Goal: Task Accomplishment & Management: Use online tool/utility

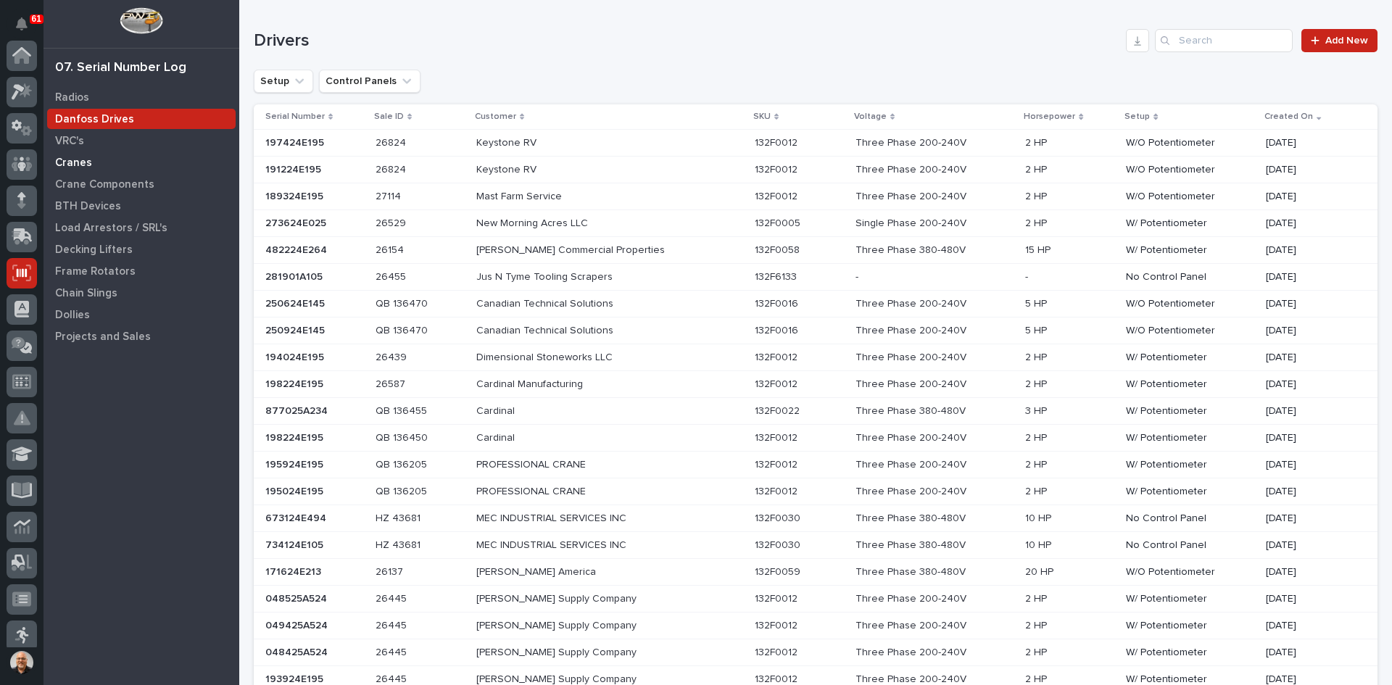
scroll to position [217, 0]
click at [75, 150] on div "VRC's" at bounding box center [141, 140] width 188 height 20
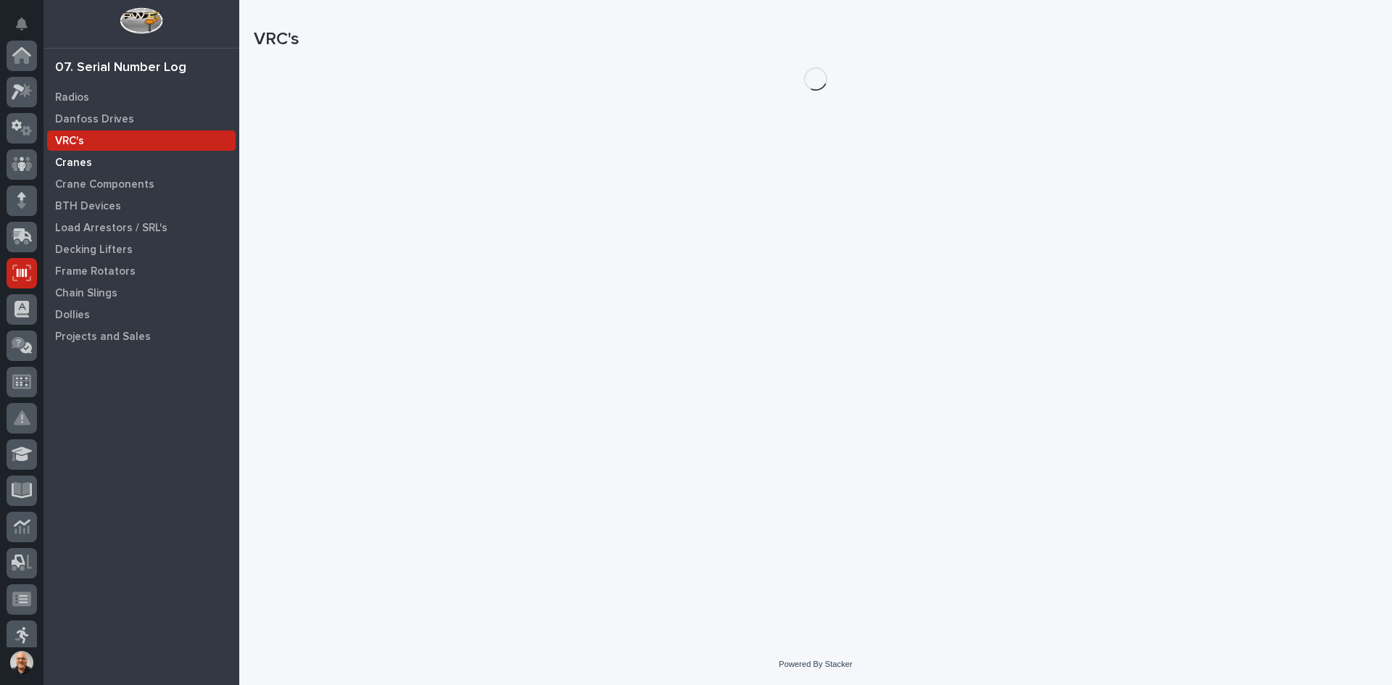
scroll to position [217, 0]
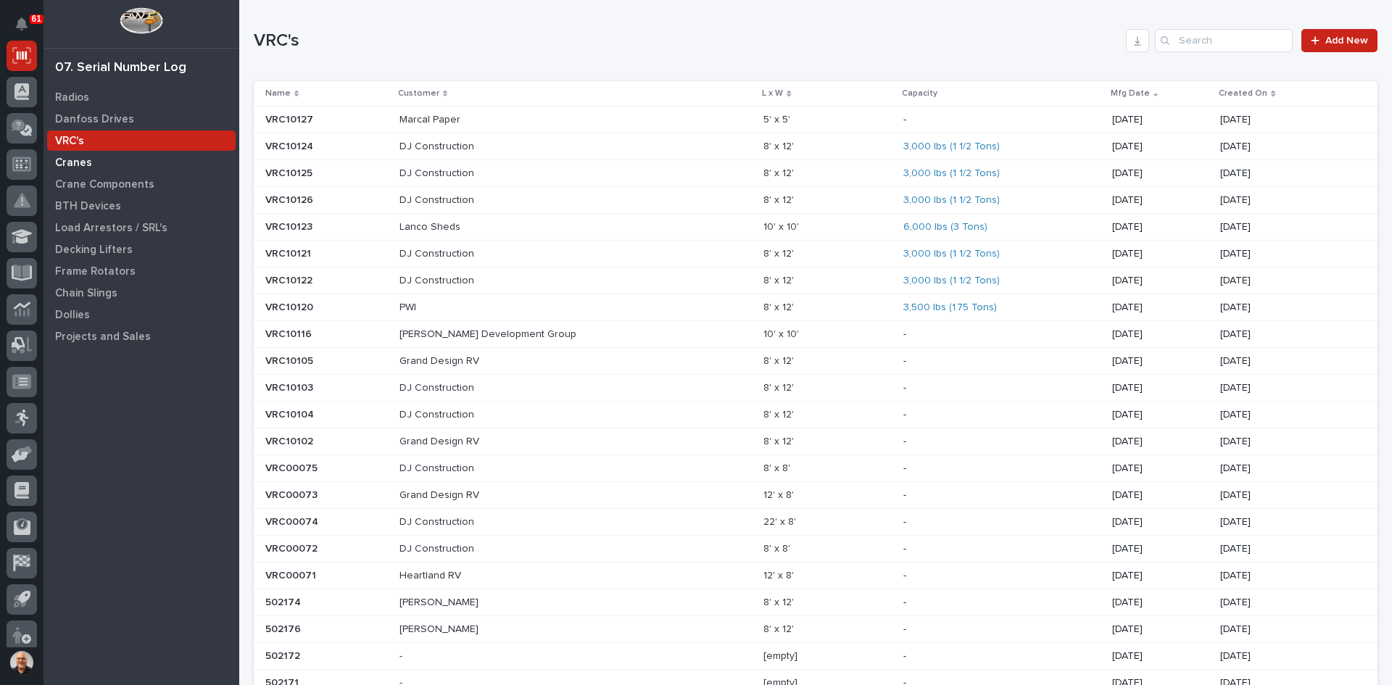
click at [75, 157] on p "Cranes" at bounding box center [73, 163] width 37 height 13
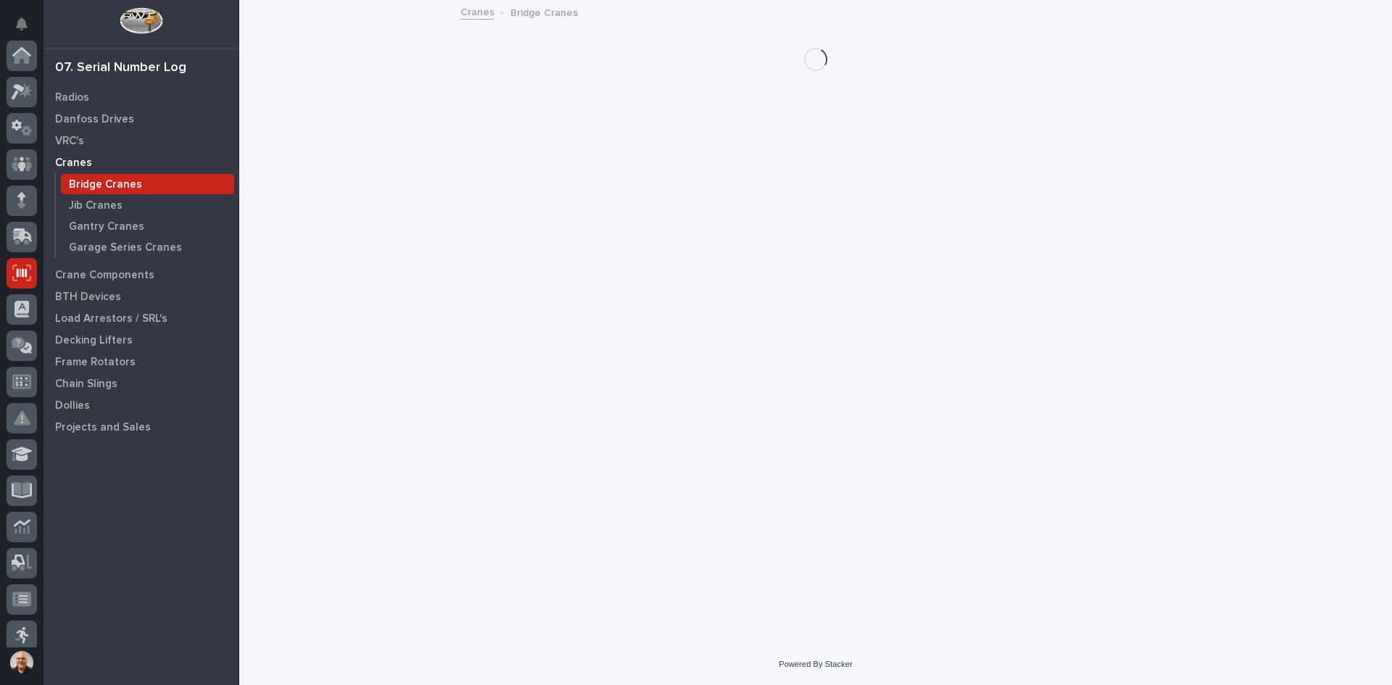
scroll to position [217, 0]
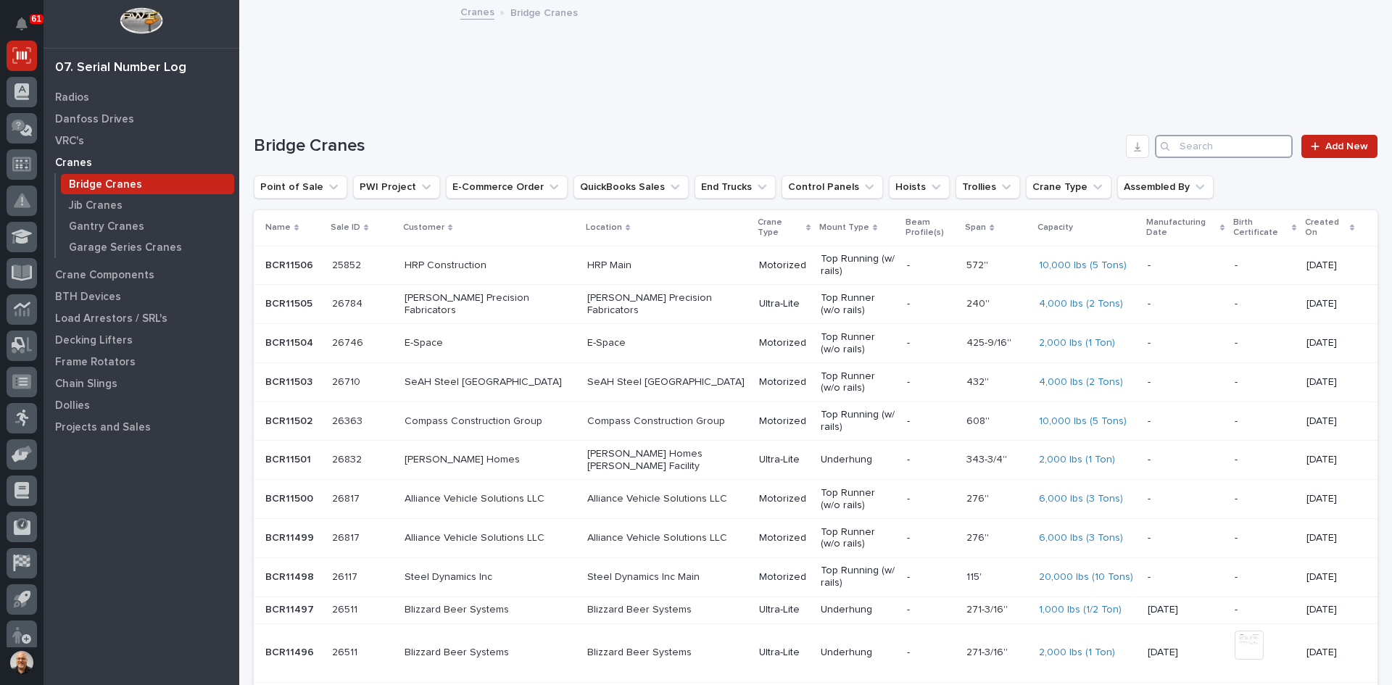
click at [1195, 151] on input "Search" at bounding box center [1224, 146] width 138 height 23
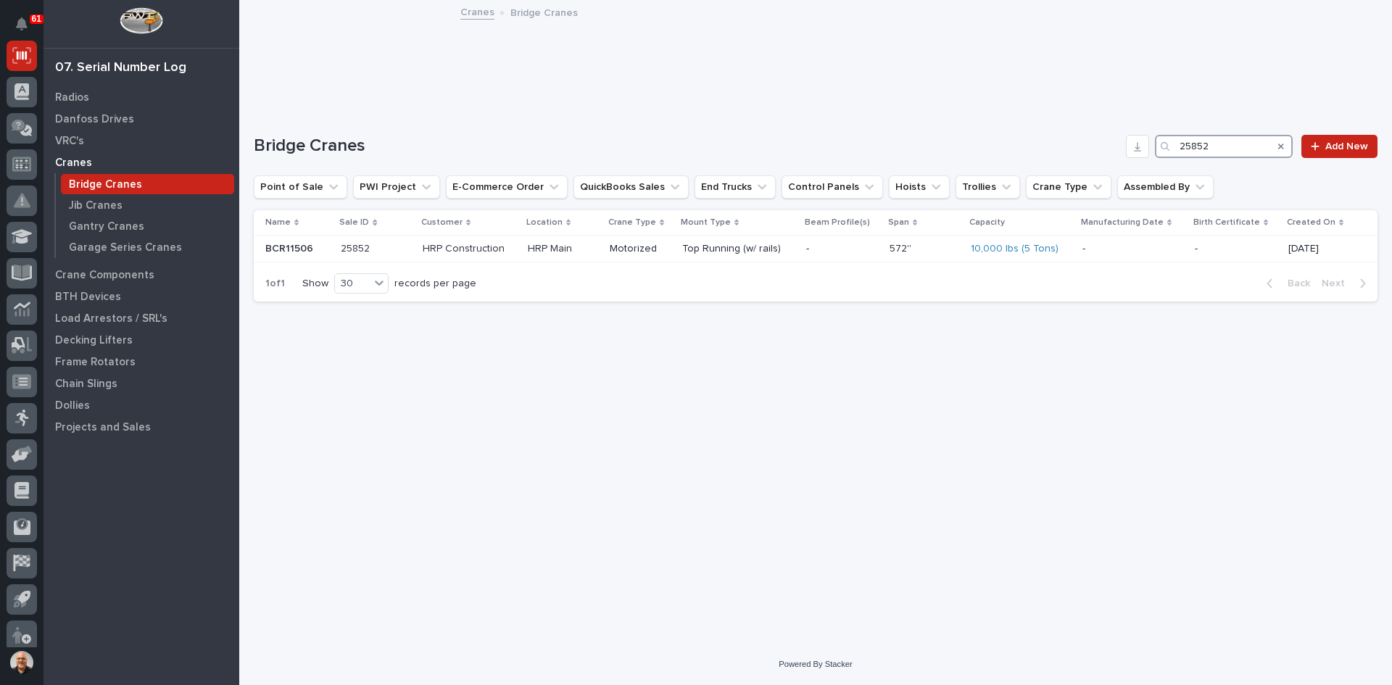
type input "25852"
click at [323, 241] on div "BCR11506 BCR11506" at bounding box center [297, 249] width 64 height 24
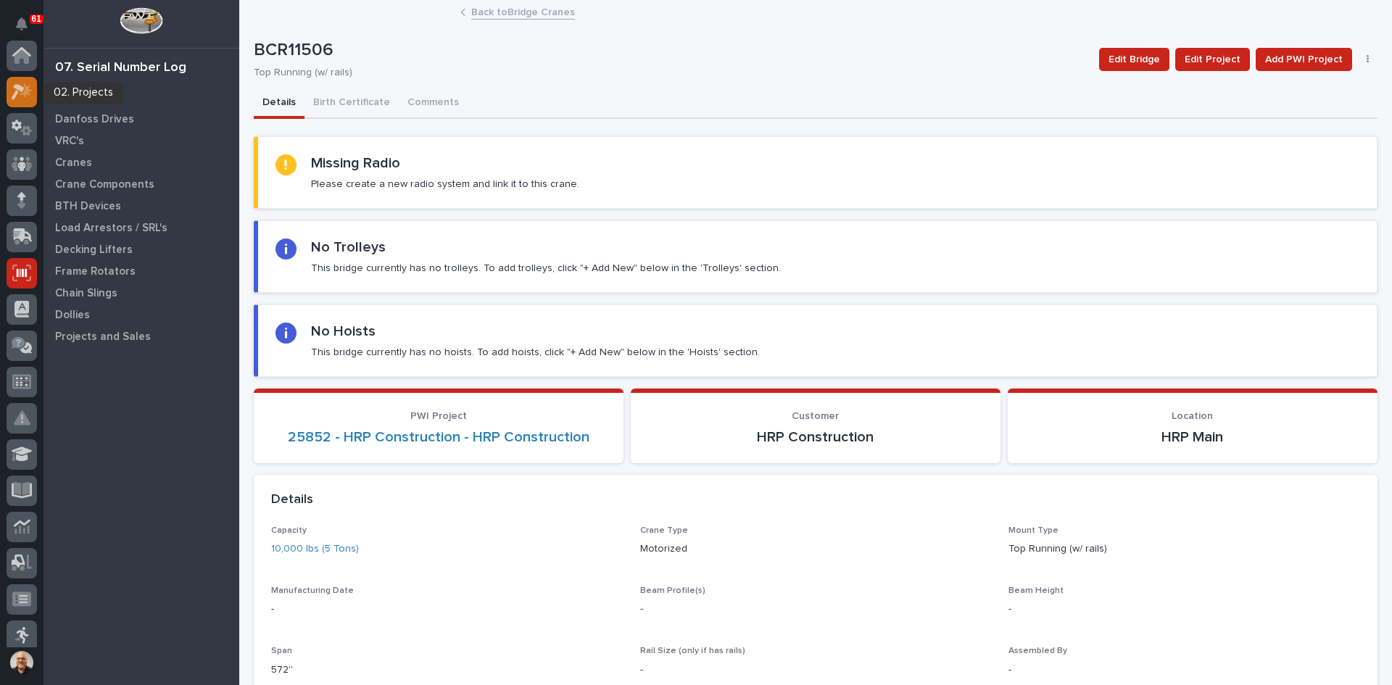
click at [22, 89] on icon at bounding box center [18, 92] width 13 height 16
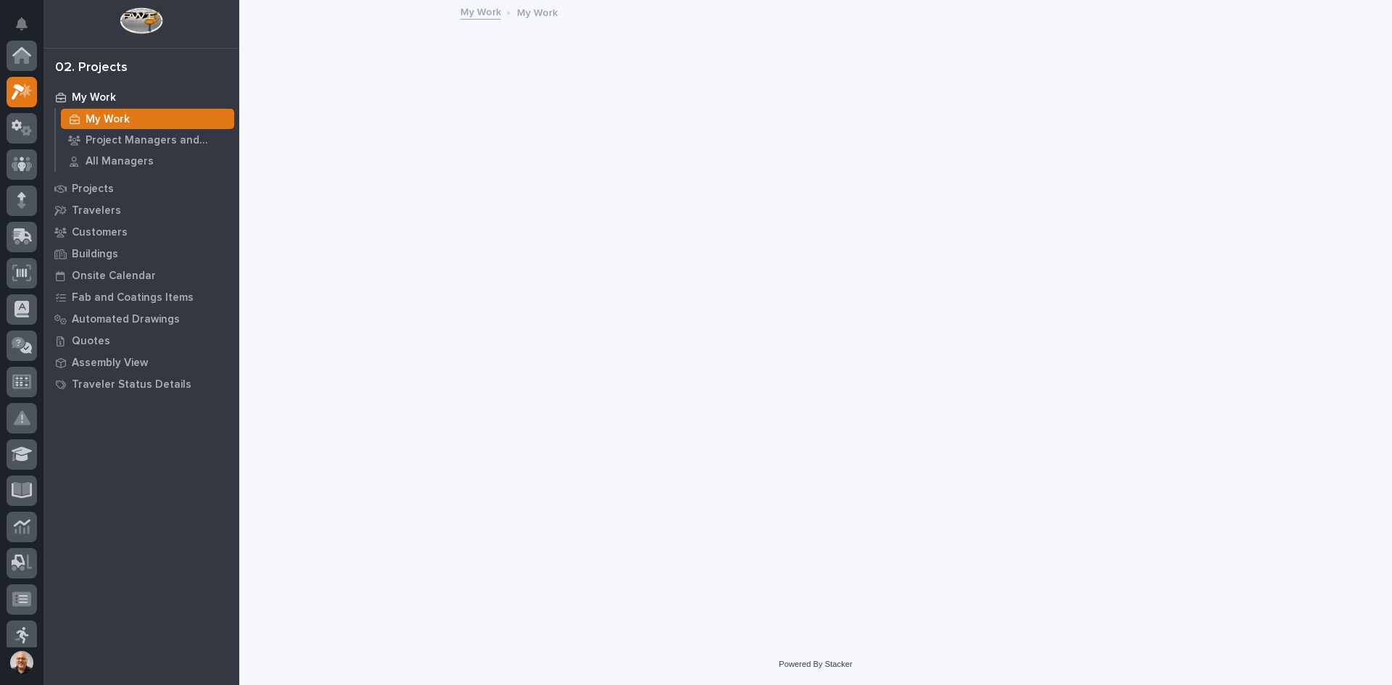
scroll to position [36, 0]
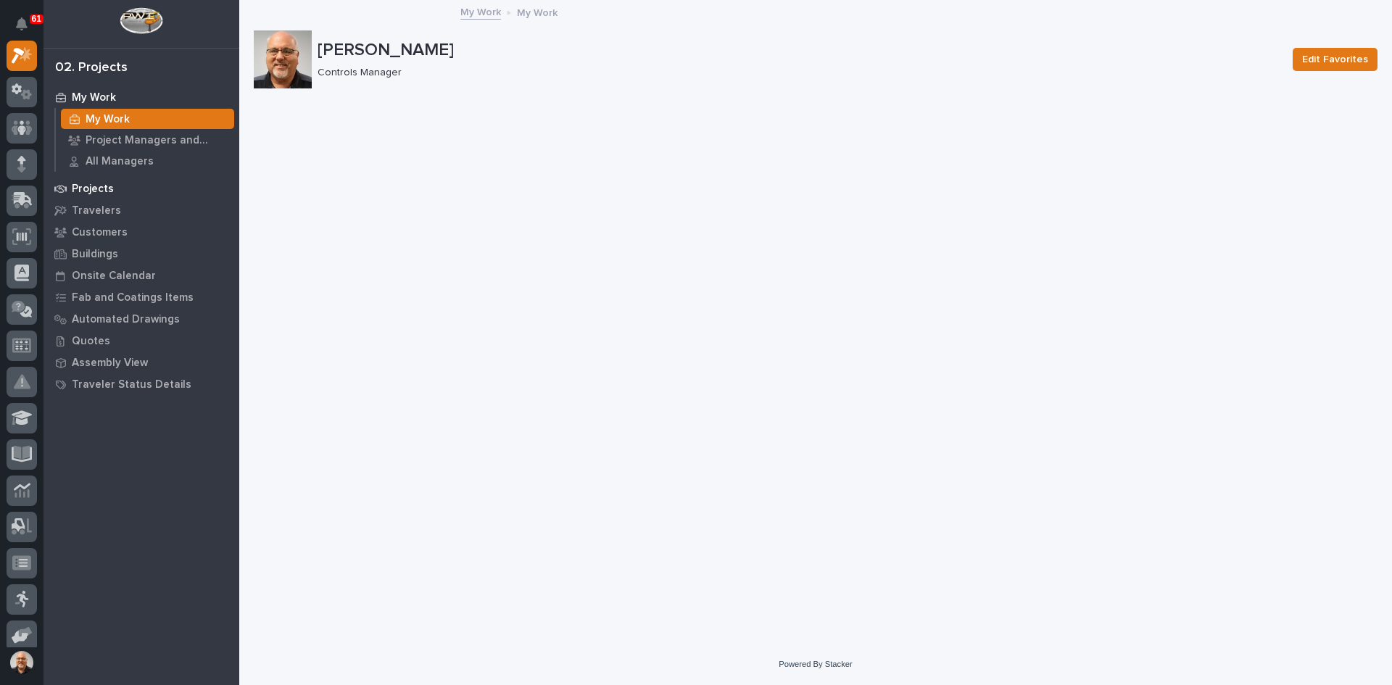
click at [100, 181] on div "Projects" at bounding box center [141, 188] width 188 height 20
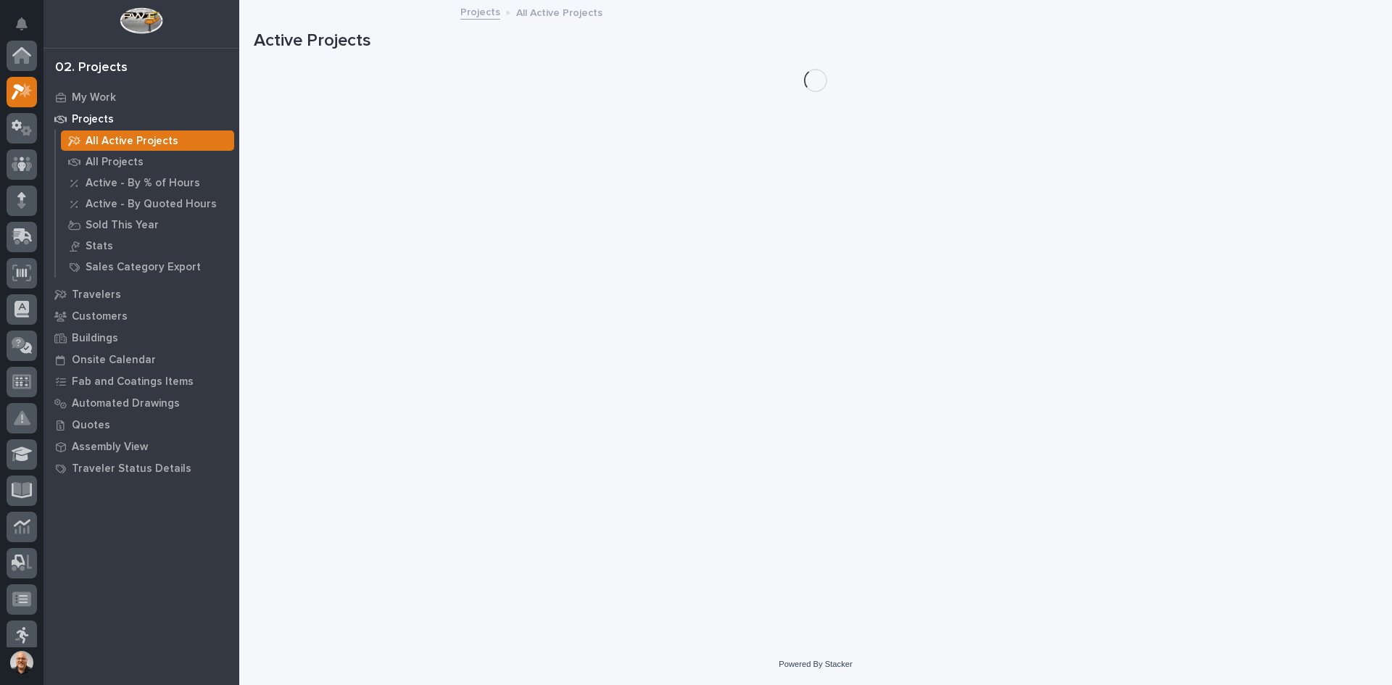
scroll to position [36, 0]
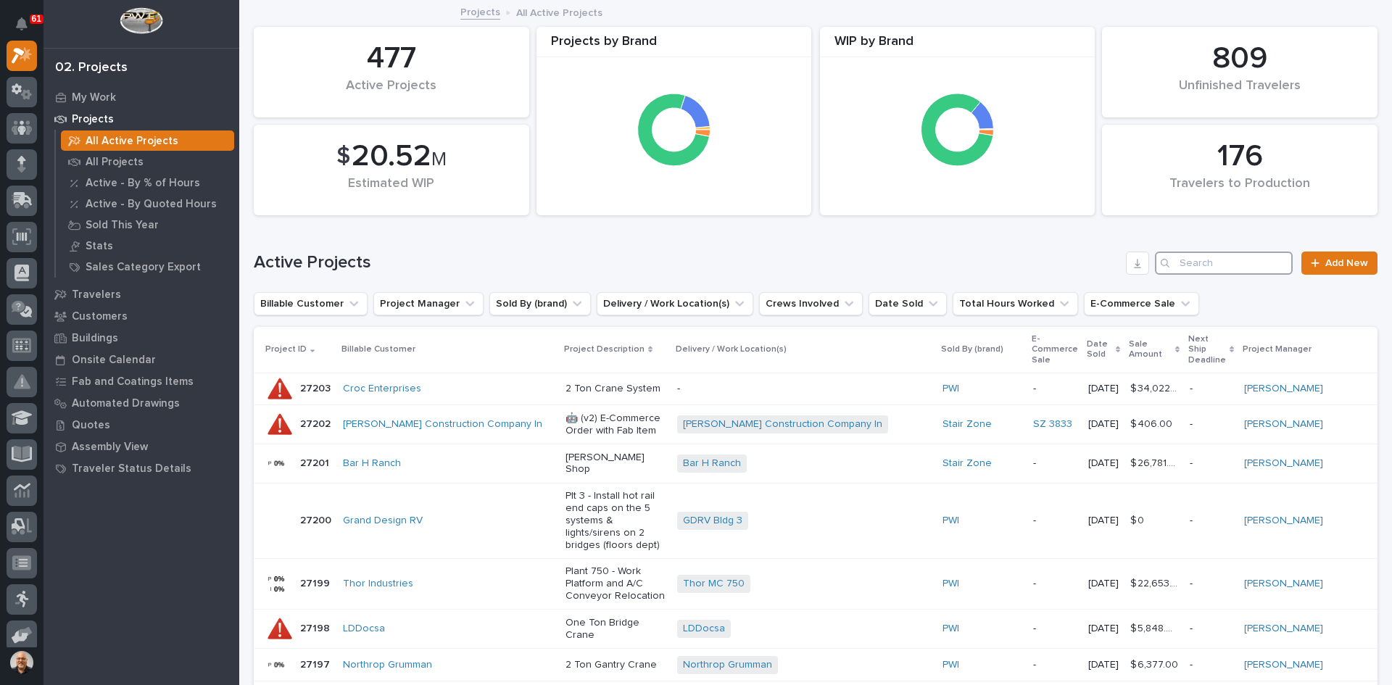
click at [1194, 263] on input "Search" at bounding box center [1224, 263] width 138 height 23
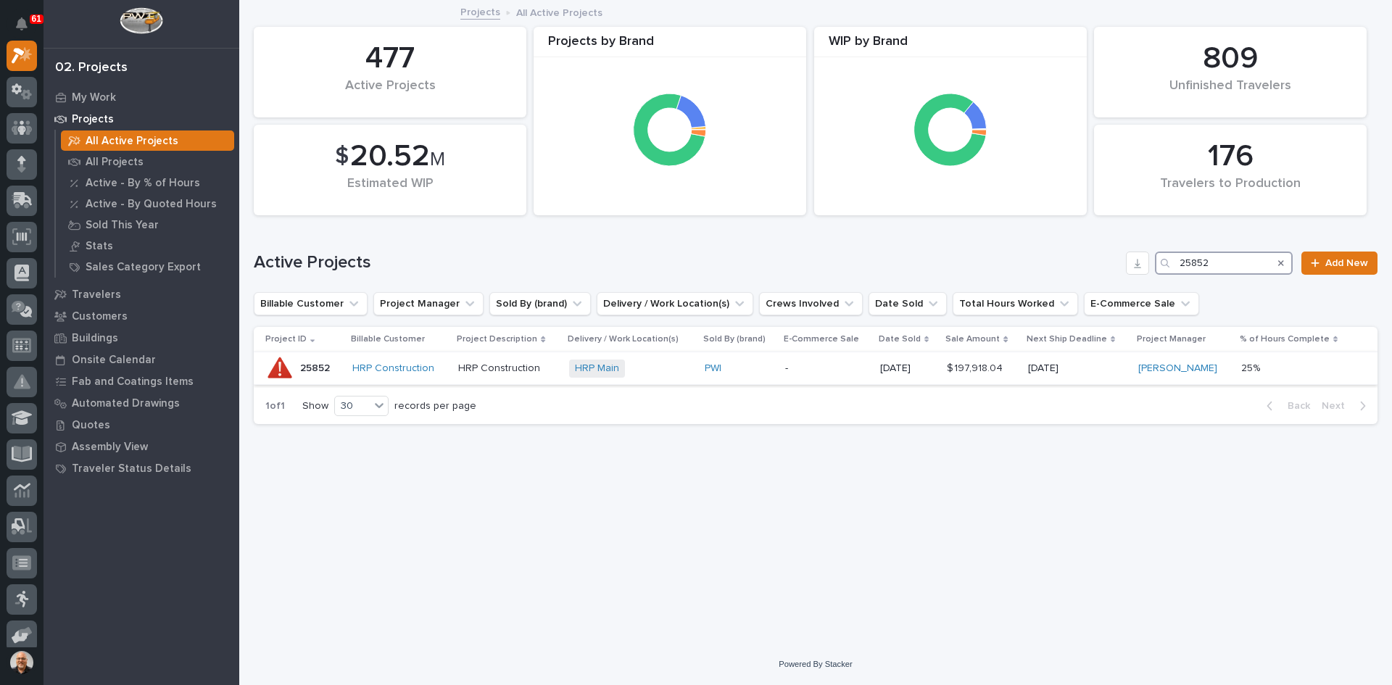
type input "25852"
click at [446, 366] on div "HRP Construction" at bounding box center [399, 368] width 94 height 12
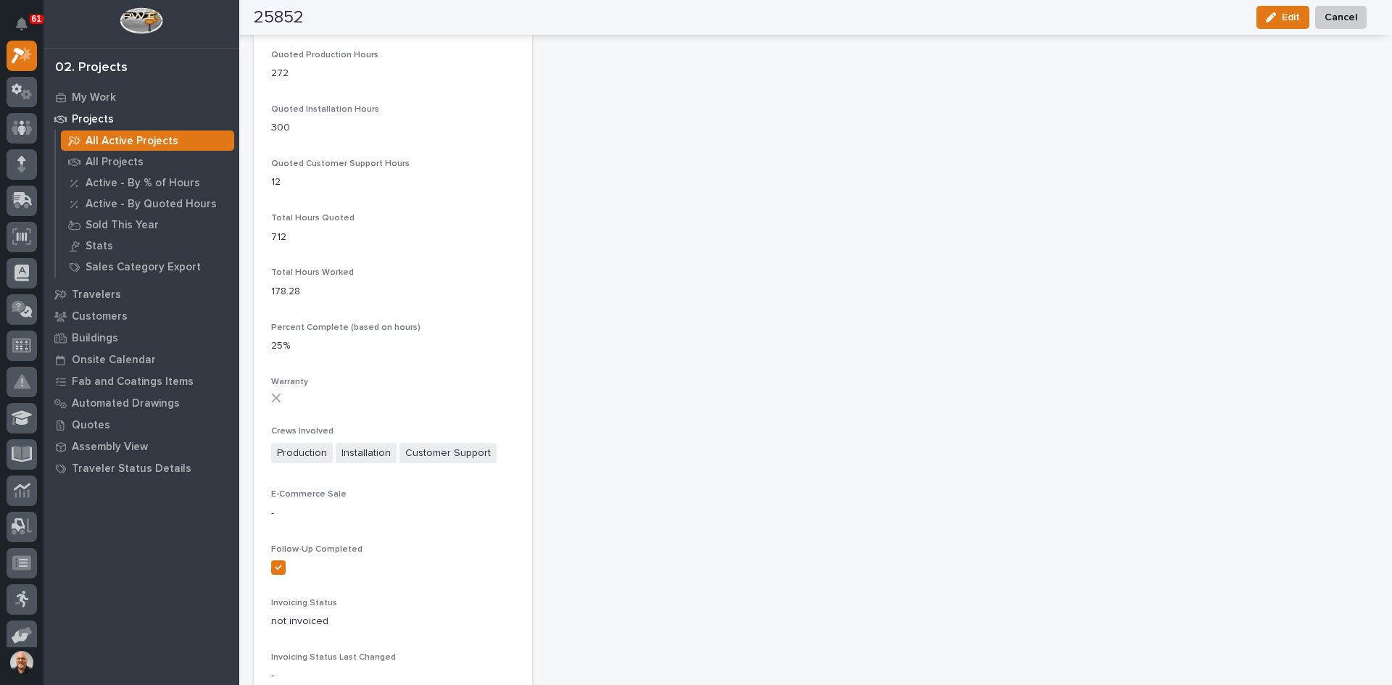
scroll to position [1087, 0]
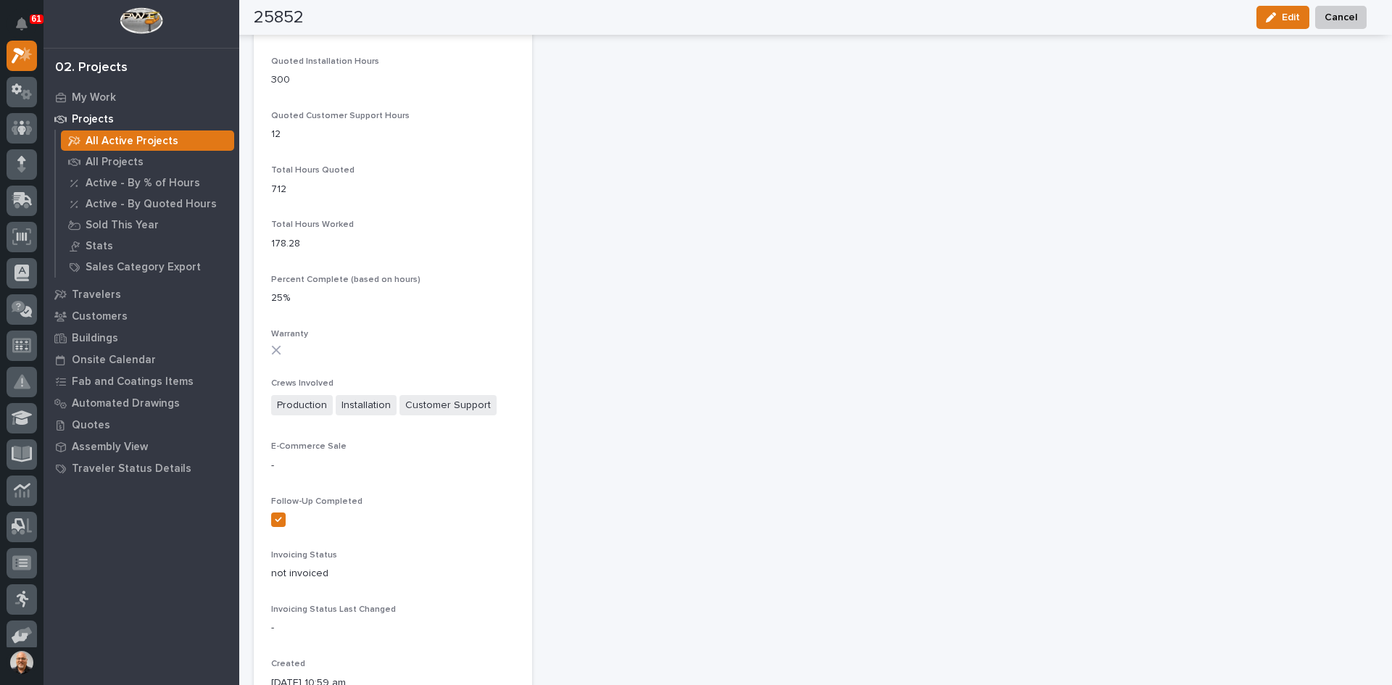
click at [443, 403] on span "Customer Support" at bounding box center [447, 405] width 97 height 21
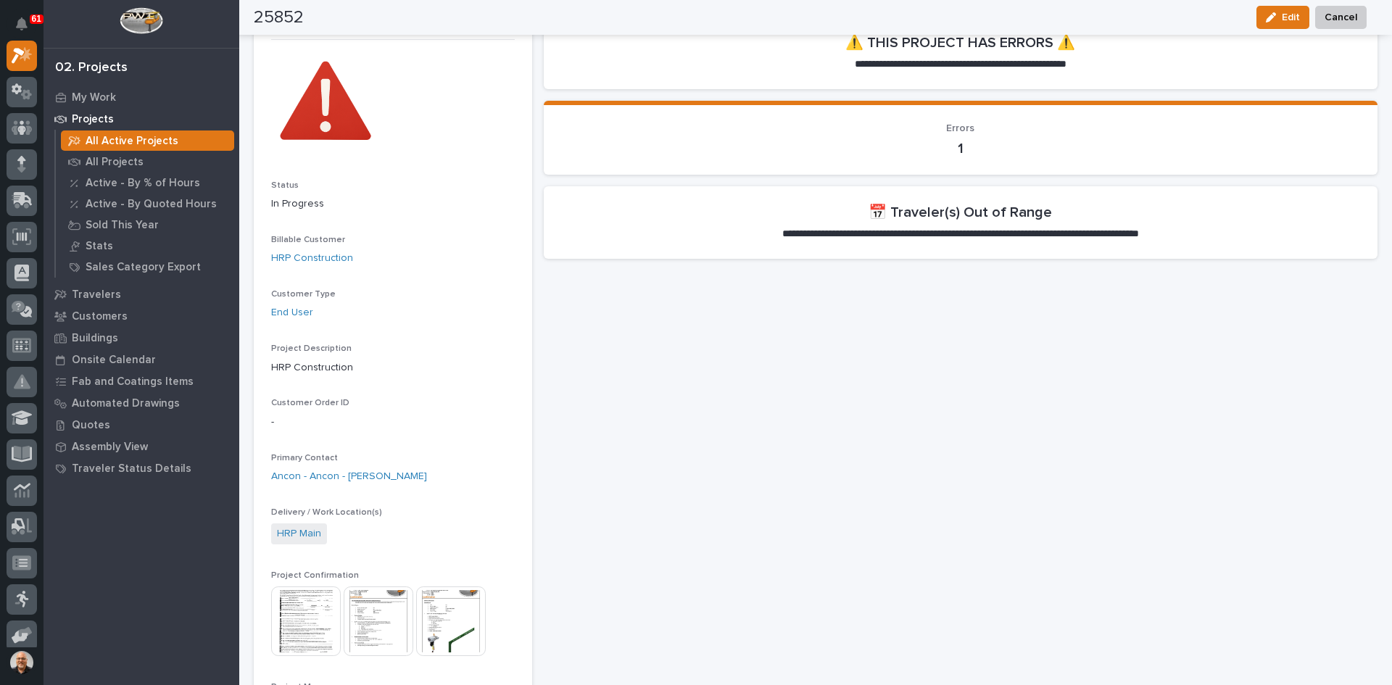
scroll to position [0, 0]
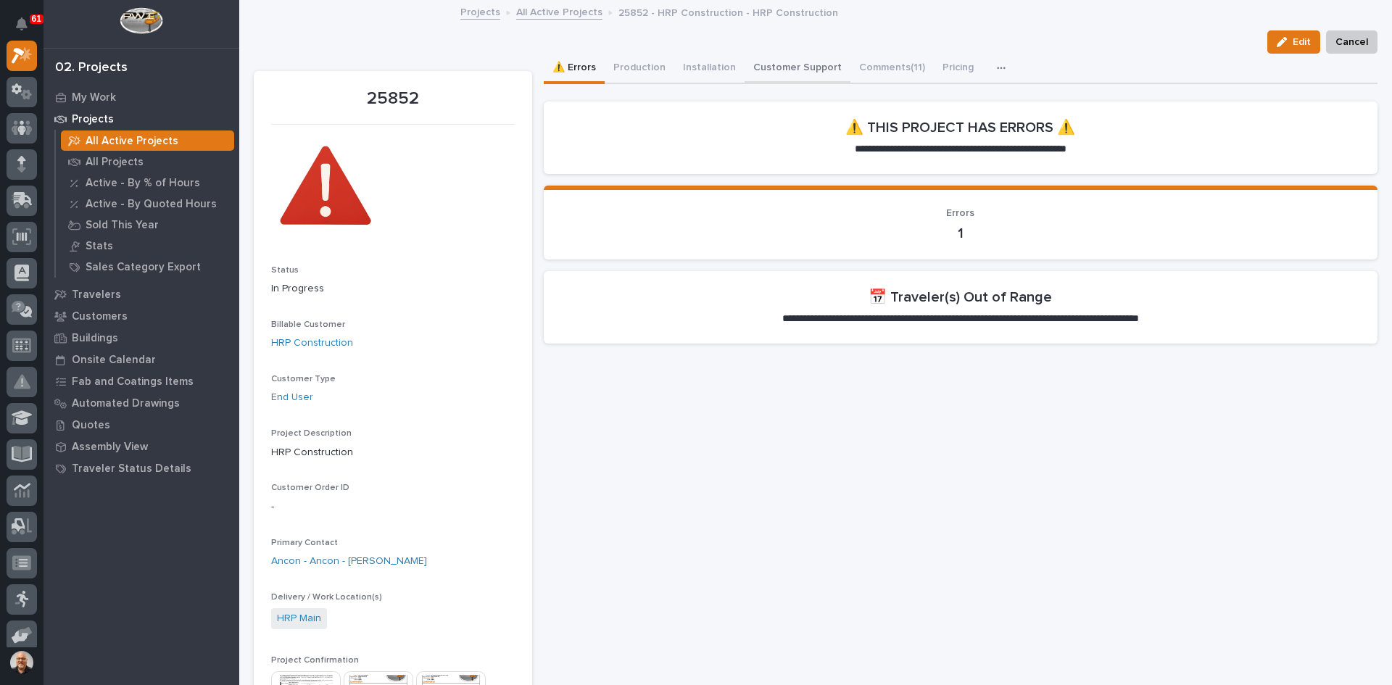
click at [804, 65] on button "Customer Support" at bounding box center [797, 69] width 106 height 30
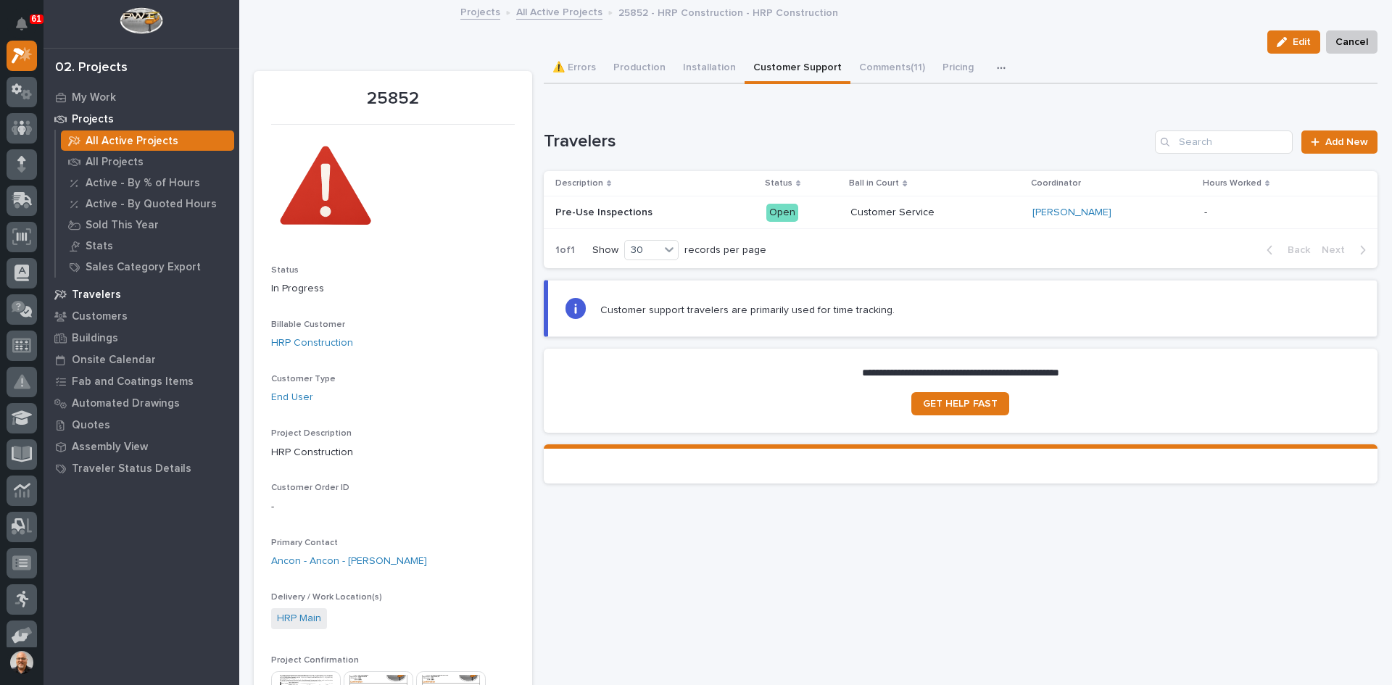
click at [93, 297] on p "Travelers" at bounding box center [96, 294] width 49 height 13
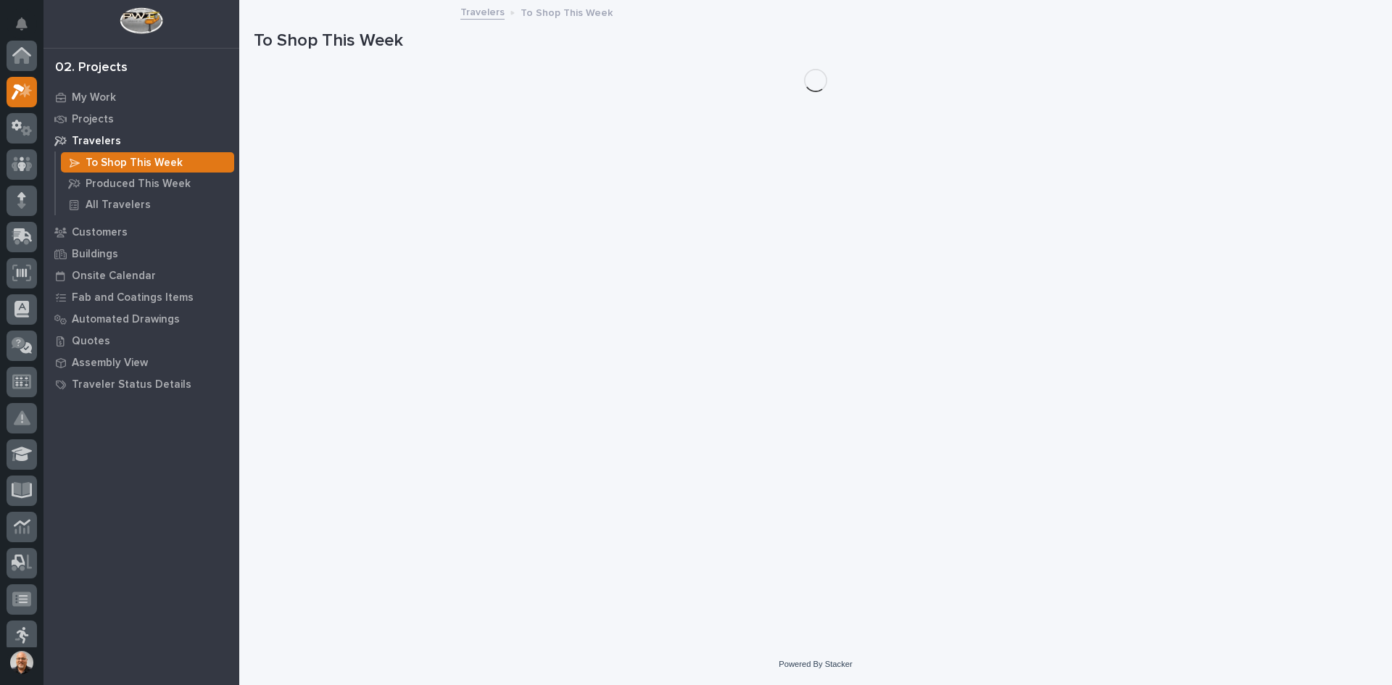
scroll to position [36, 0]
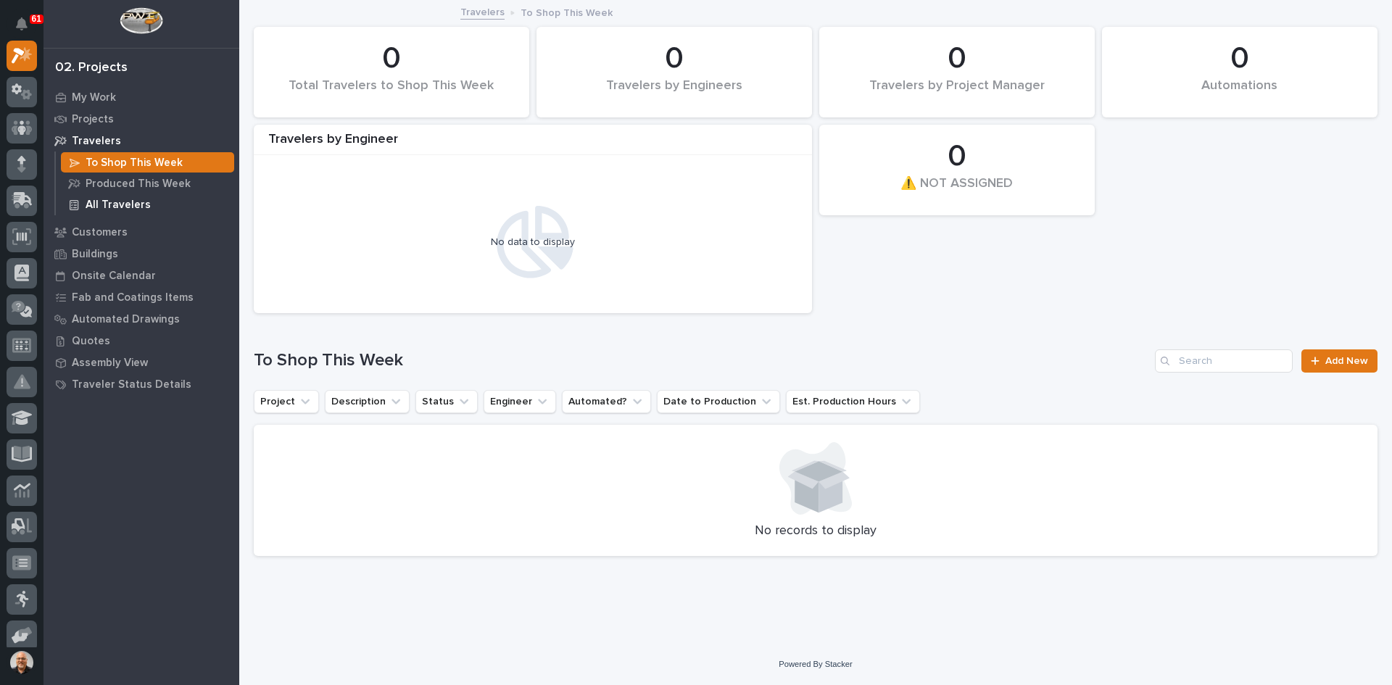
click at [130, 202] on p "All Travelers" at bounding box center [118, 205] width 65 height 13
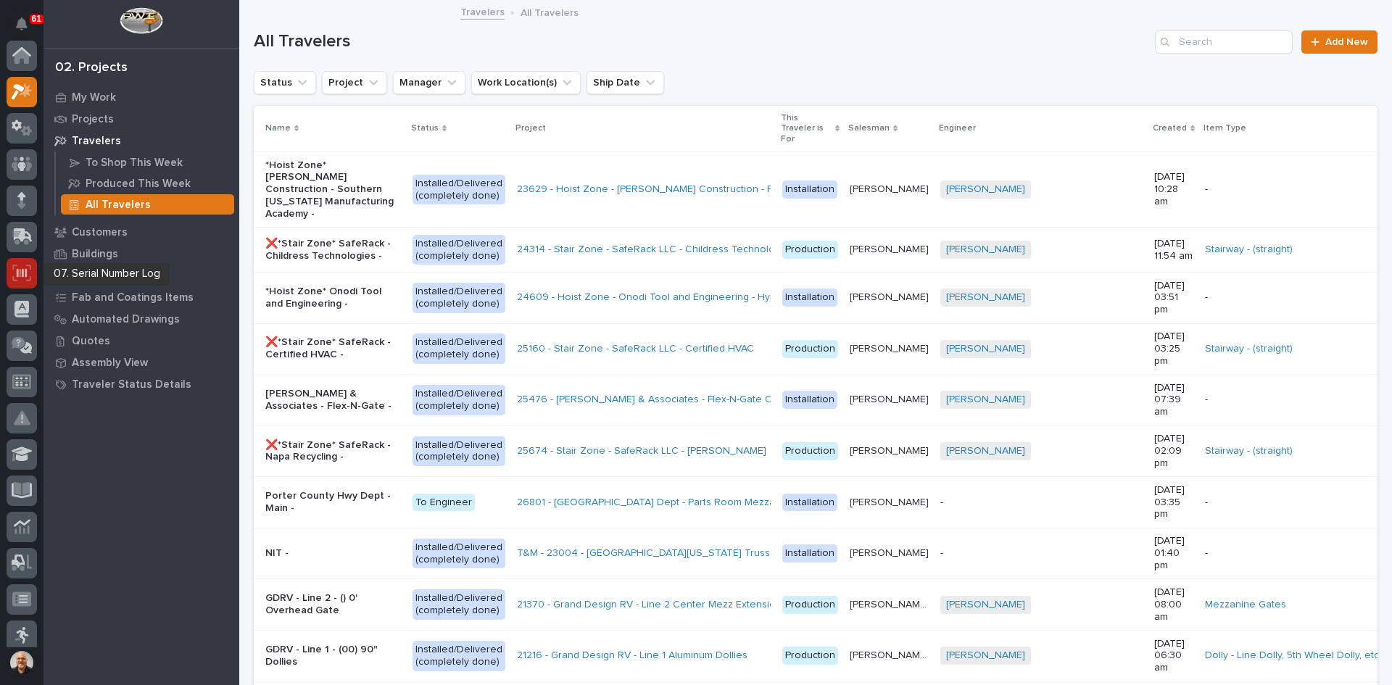
click at [22, 278] on icon at bounding box center [21, 273] width 19 height 17
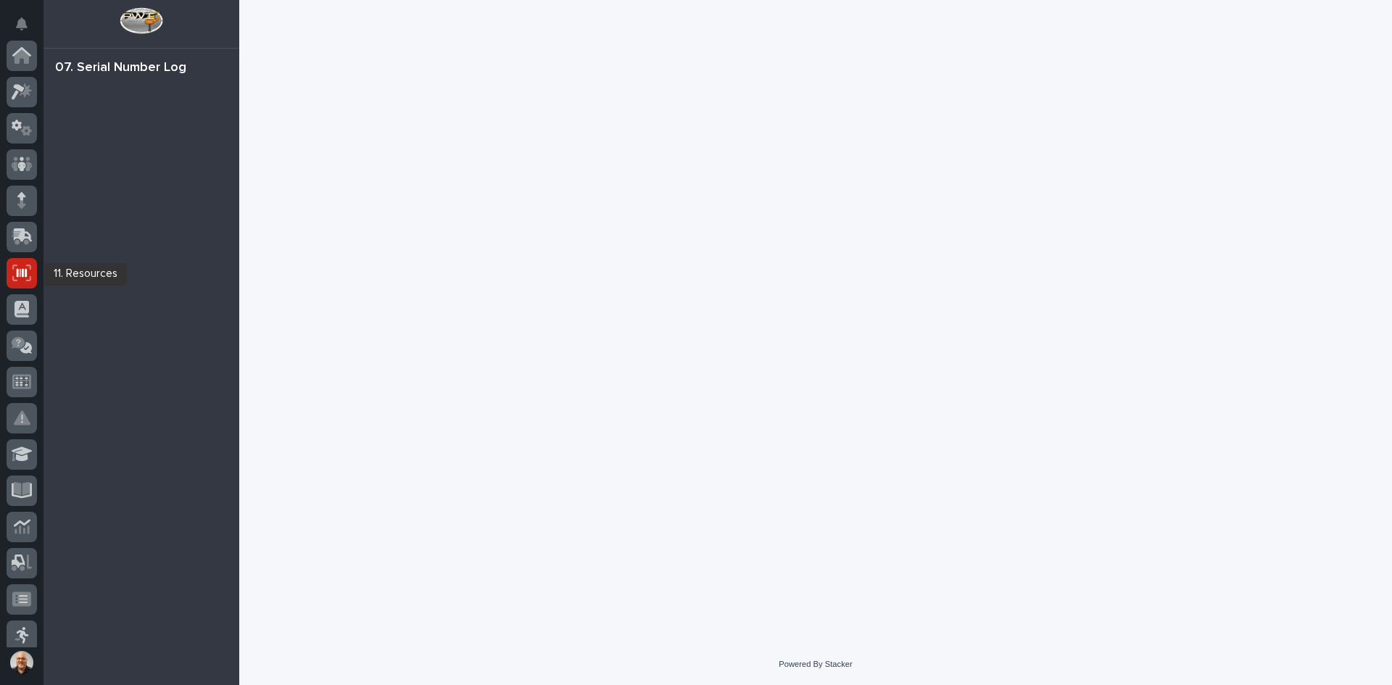
scroll to position [217, 0]
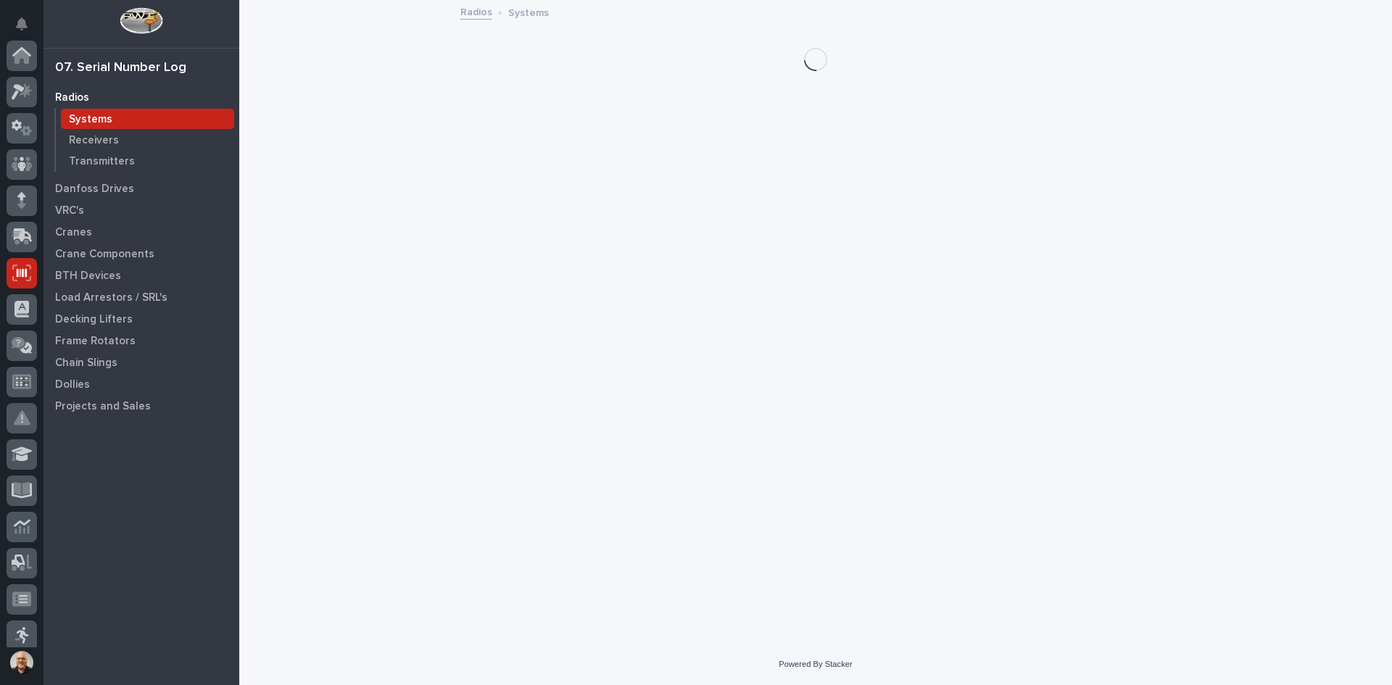
scroll to position [217, 0]
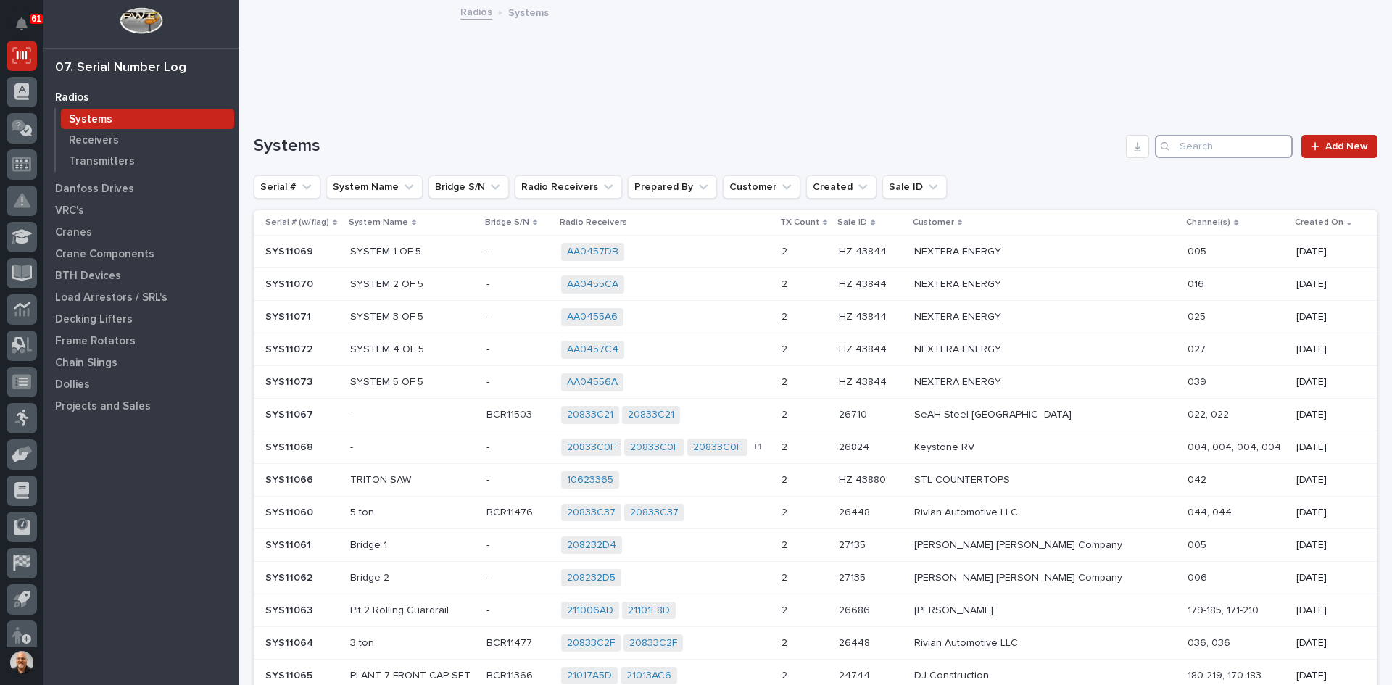
click at [1179, 144] on input "Search" at bounding box center [1224, 146] width 138 height 23
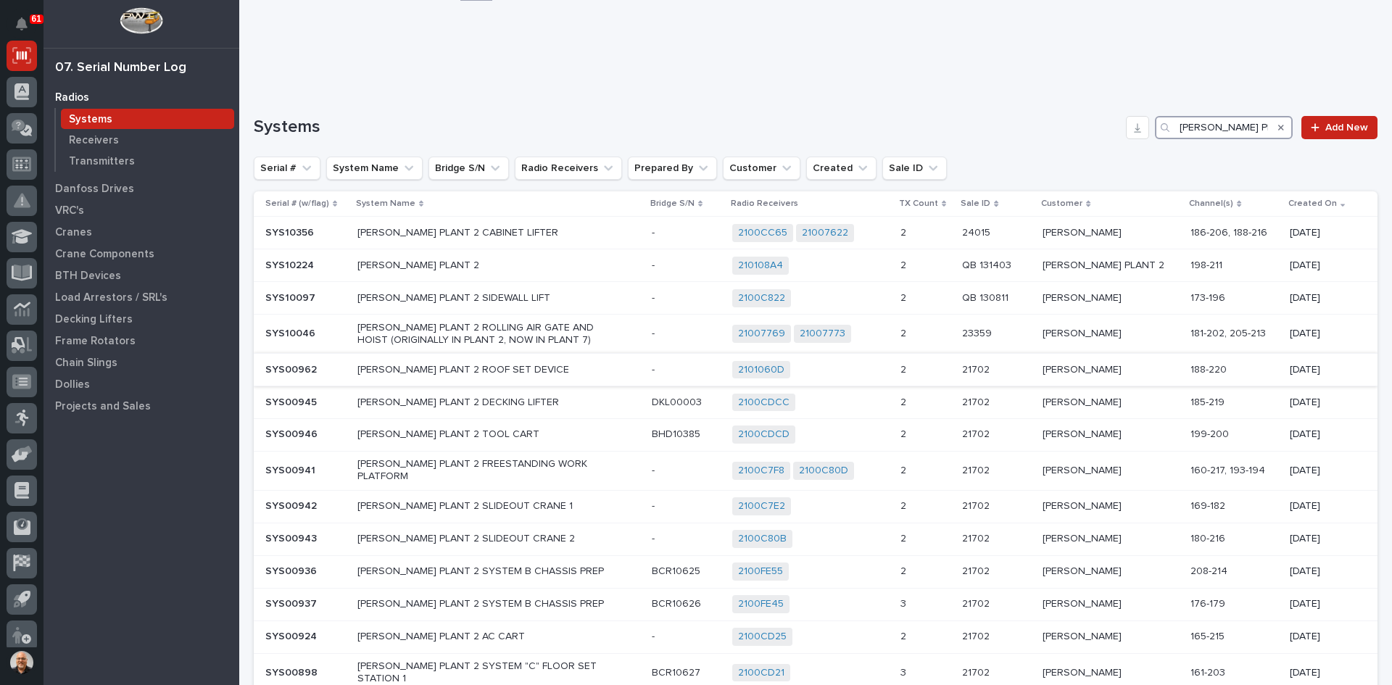
scroll to position [0, 0]
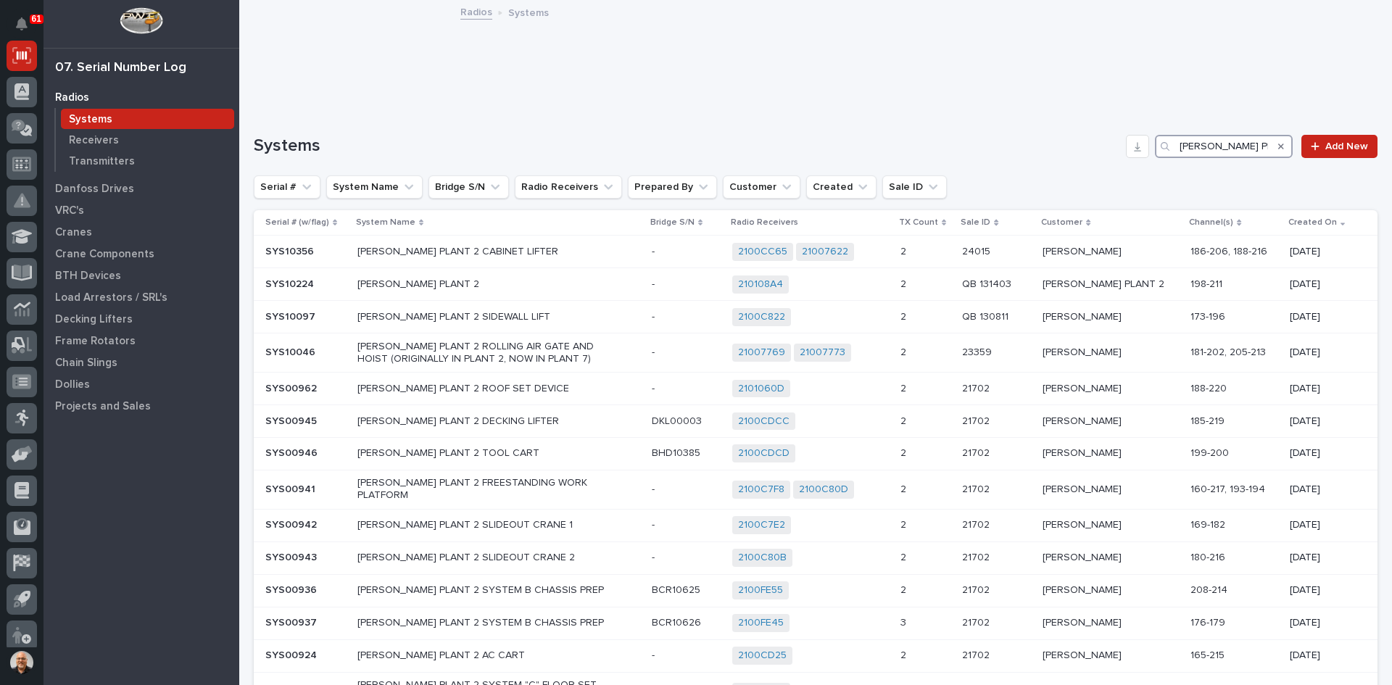
type input "[PERSON_NAME] PLANT 2"
click at [99, 160] on p "Transmitters" at bounding box center [102, 161] width 66 height 13
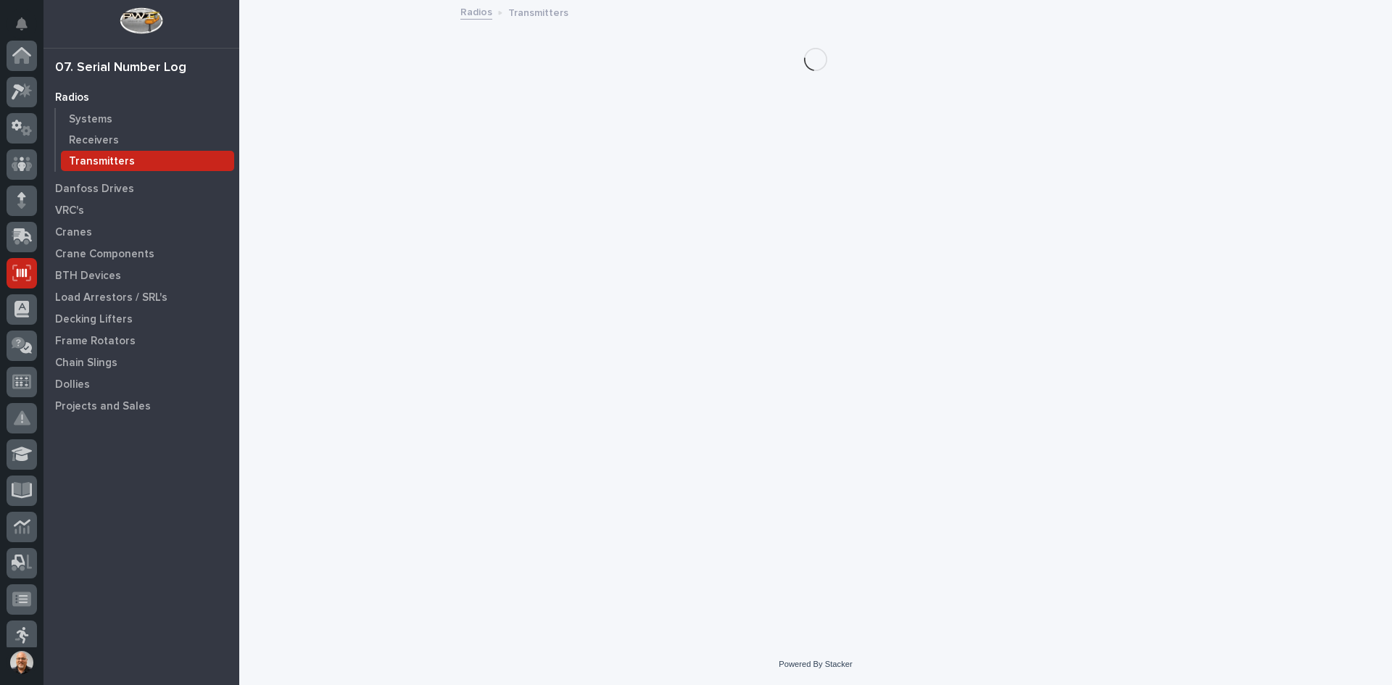
scroll to position [217, 0]
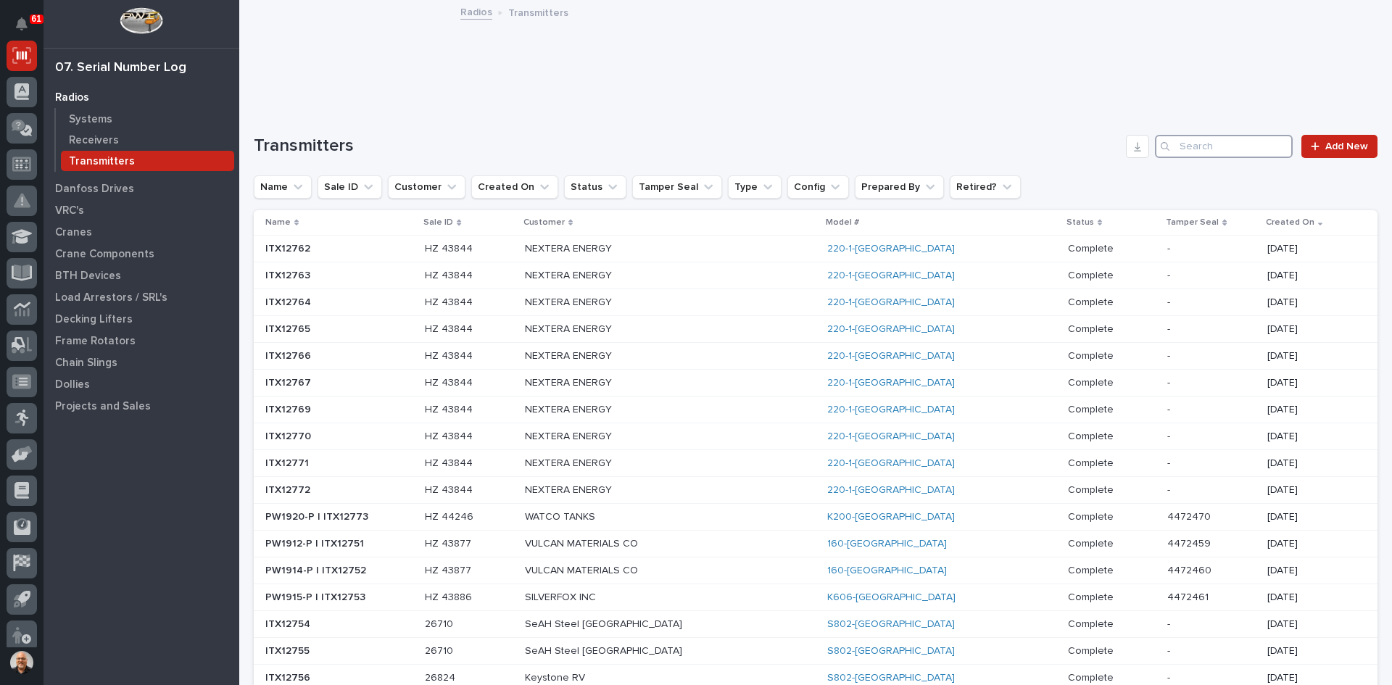
click at [1192, 149] on input "Search" at bounding box center [1224, 146] width 138 height 23
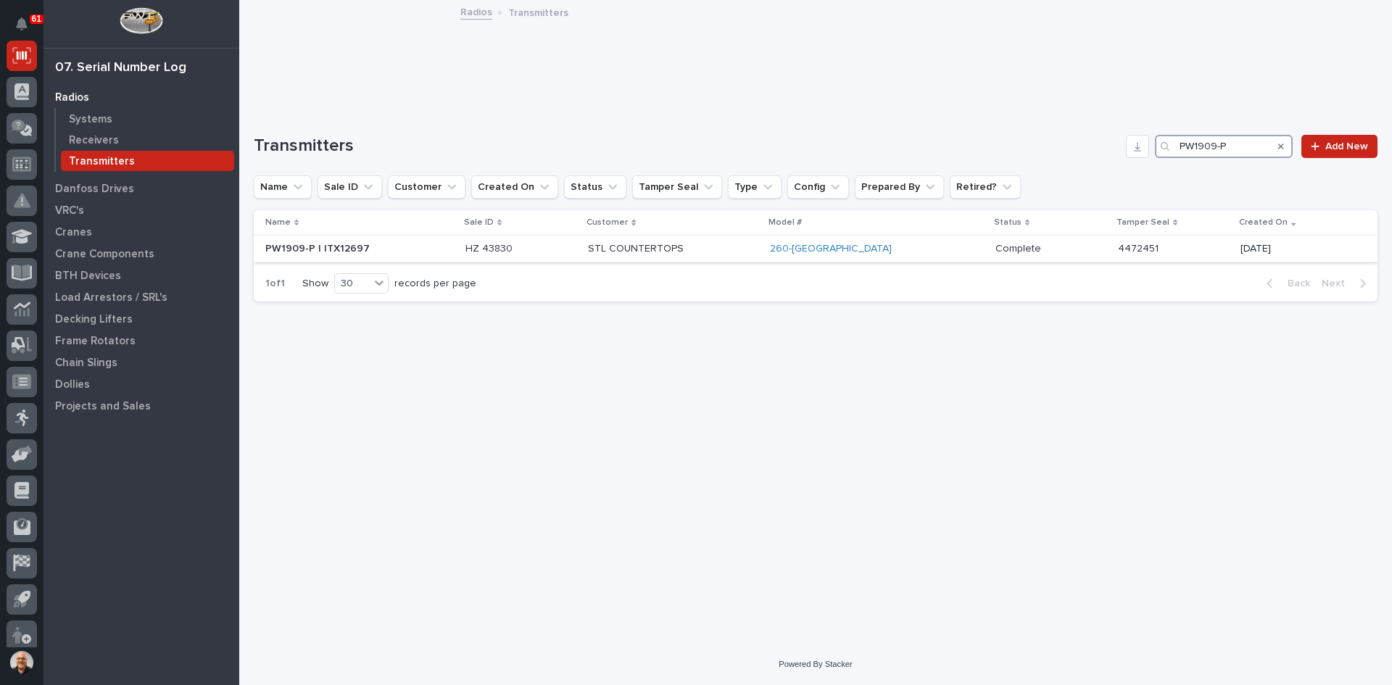
type input "PW1909-P"
click at [739, 250] on p "STL COUNTERTOPS" at bounding box center [673, 249] width 170 height 12
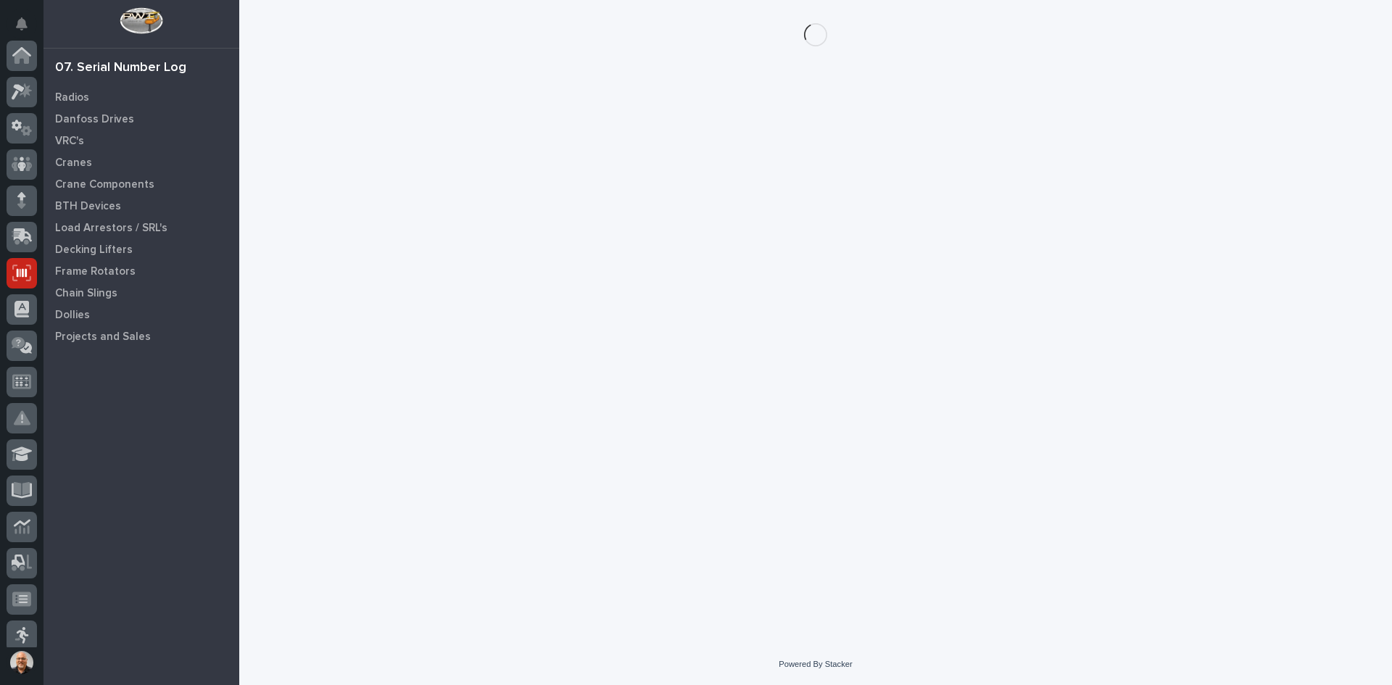
scroll to position [217, 0]
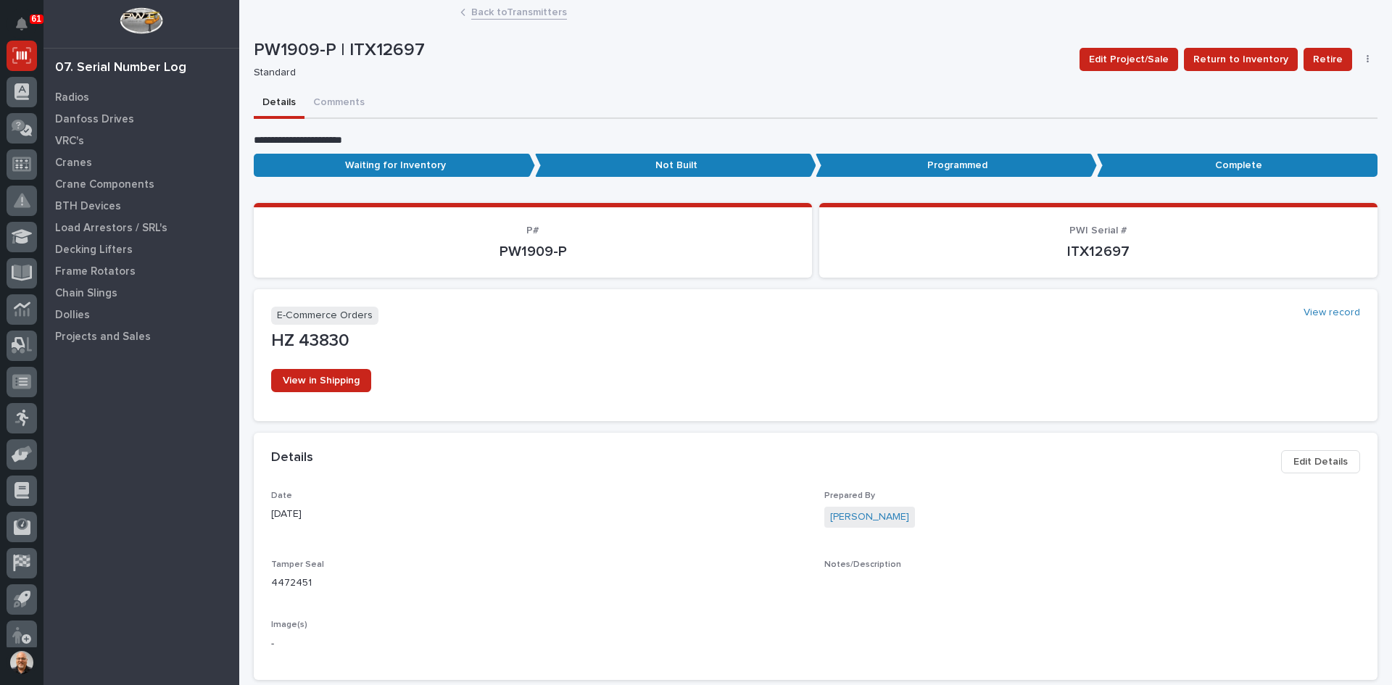
click at [1366, 57] on icon "button" at bounding box center [1367, 59] width 2 height 9
click at [1287, 87] on span "Delete" at bounding box center [1300, 88] width 32 height 17
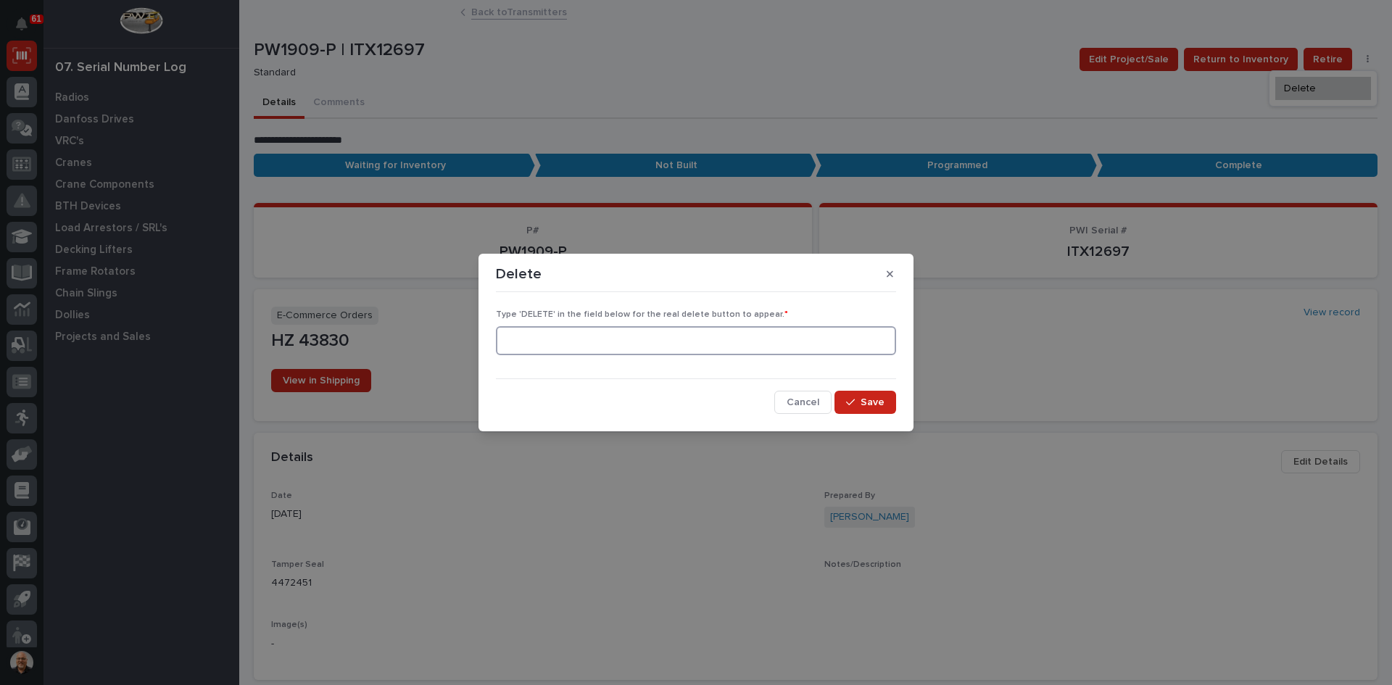
click at [552, 337] on input at bounding box center [696, 340] width 400 height 29
type input "DELETE"
click at [873, 401] on span "Save" at bounding box center [872, 402] width 24 height 13
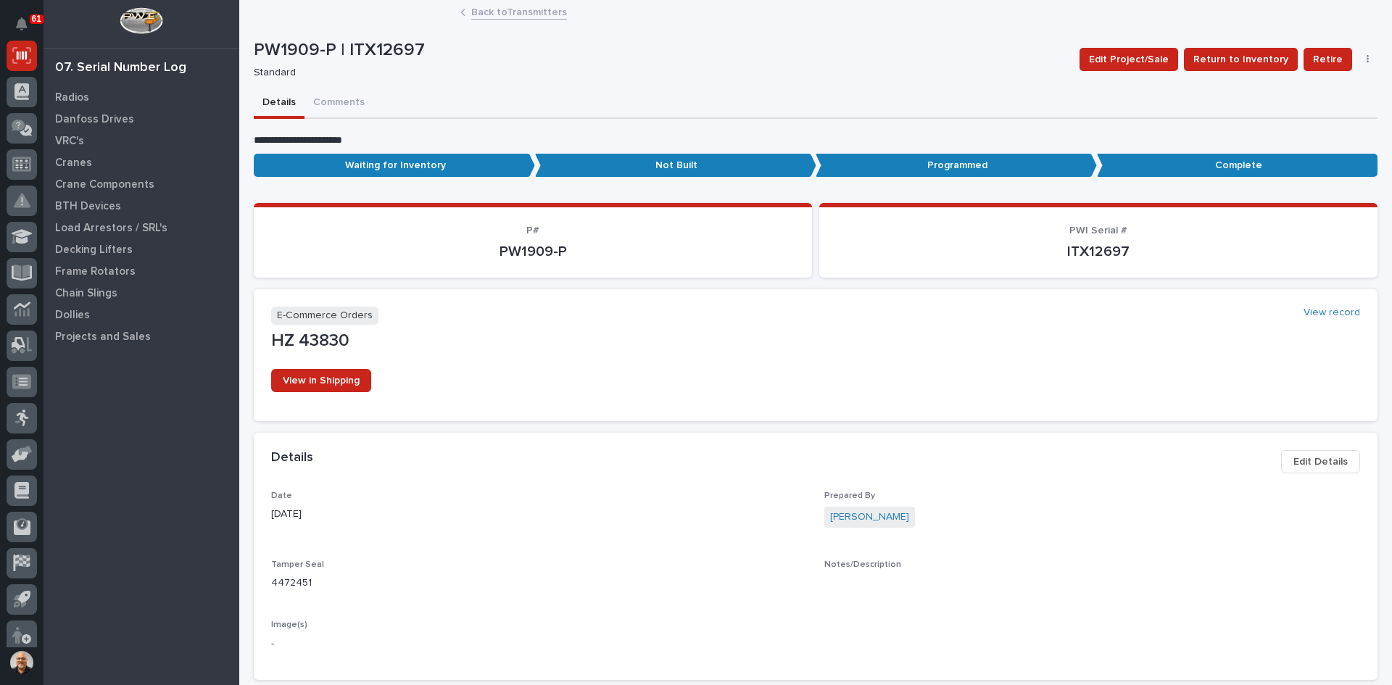
click at [1366, 59] on icon "button" at bounding box center [1367, 59] width 3 height 10
click at [1309, 108] on span "Delete" at bounding box center [1314, 111] width 32 height 13
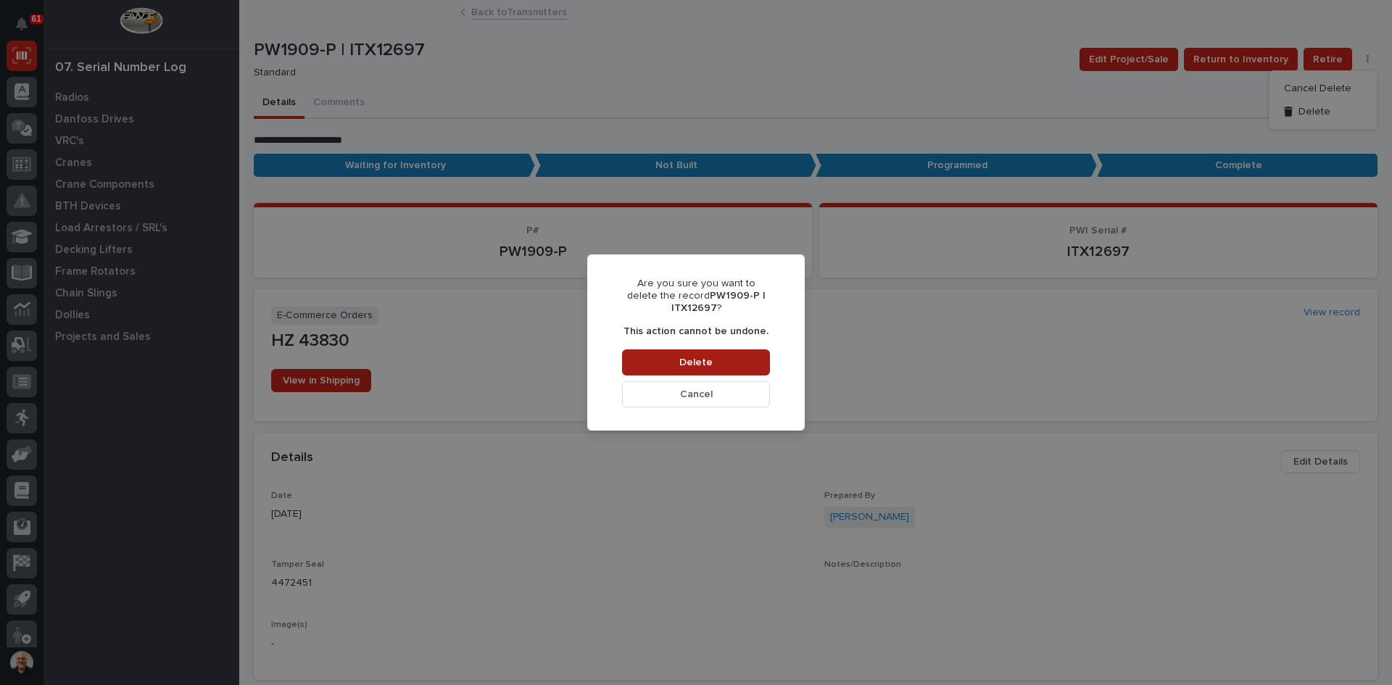
click at [702, 362] on span "Delete" at bounding box center [695, 362] width 33 height 13
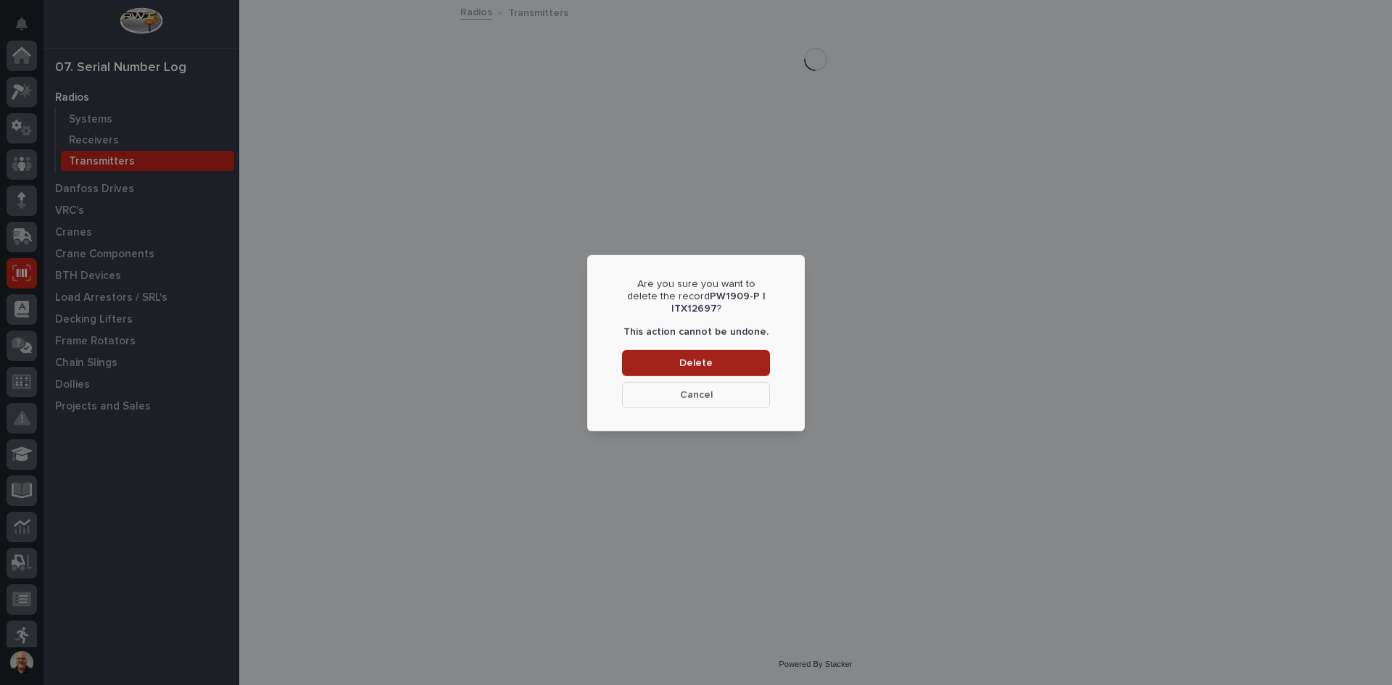
scroll to position [217, 0]
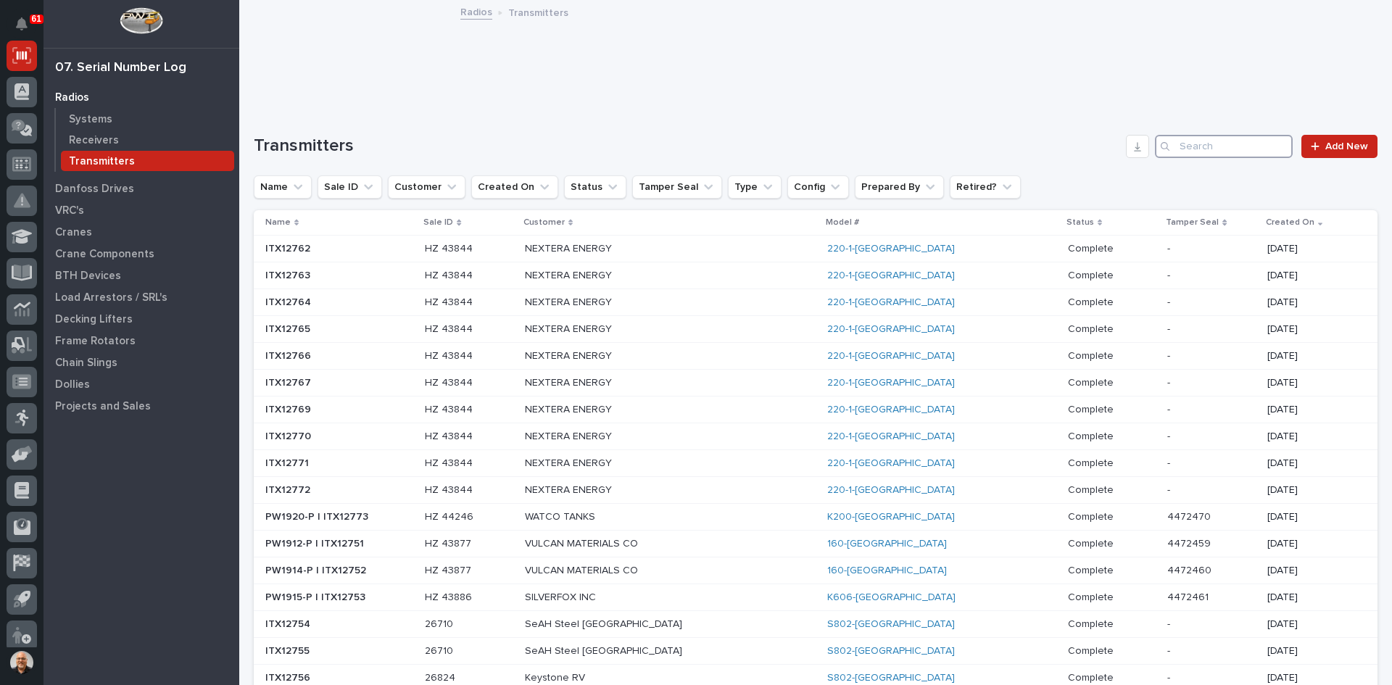
click at [1185, 146] on input "Search" at bounding box center [1224, 146] width 138 height 23
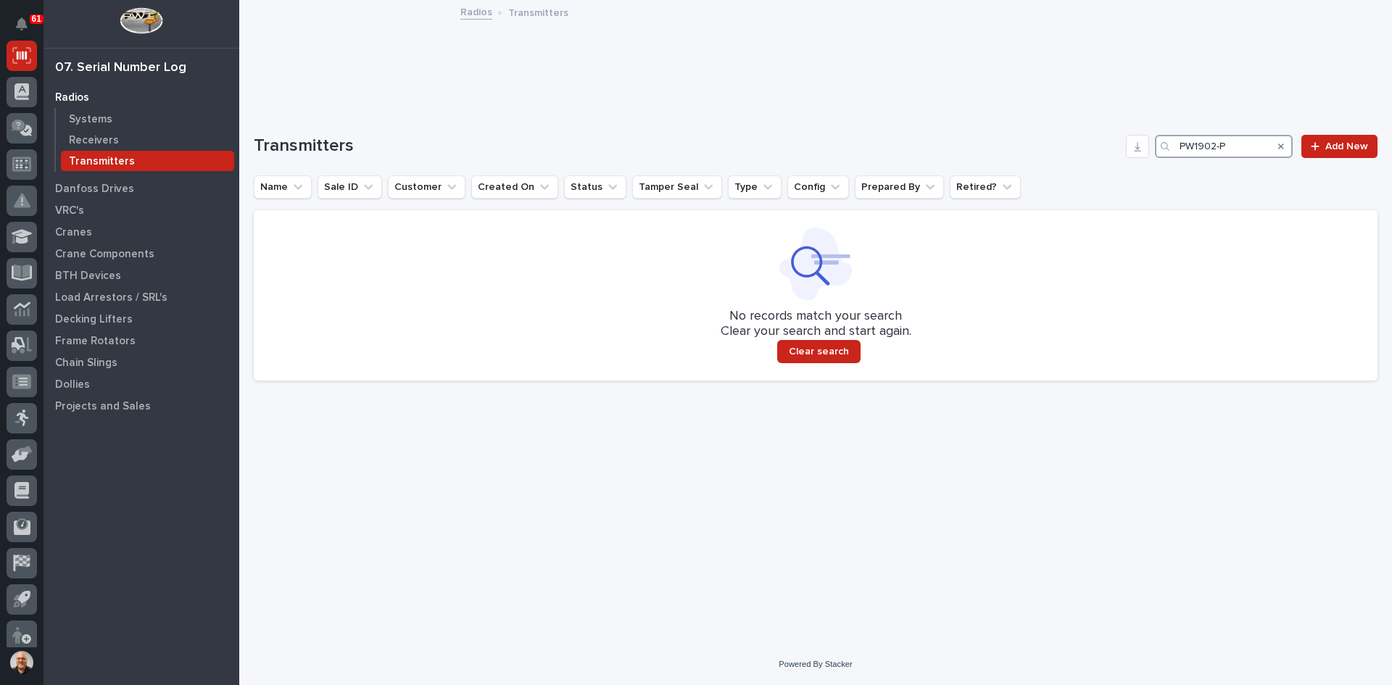
click at [1228, 144] on input "PW1902-P" at bounding box center [1224, 146] width 138 height 23
type input "PW1896-P"
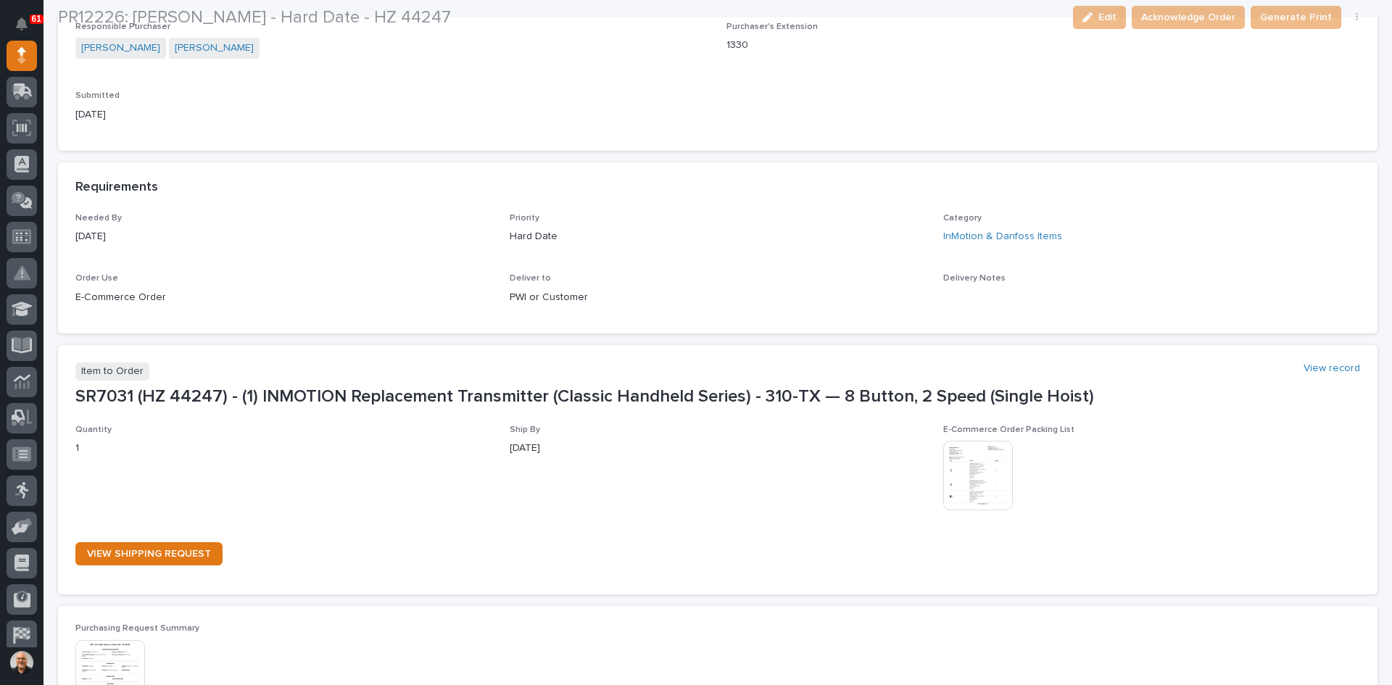
scroll to position [507, 0]
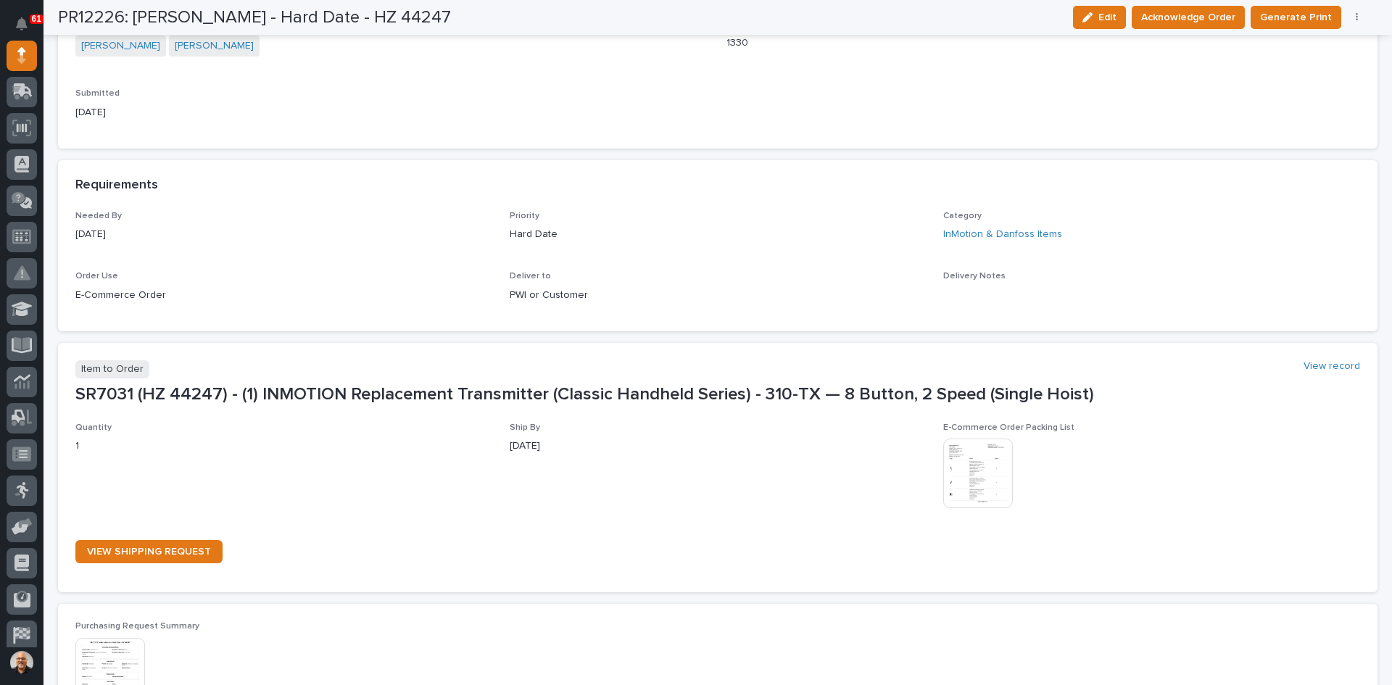
click at [971, 478] on img at bounding box center [978, 474] width 70 height 70
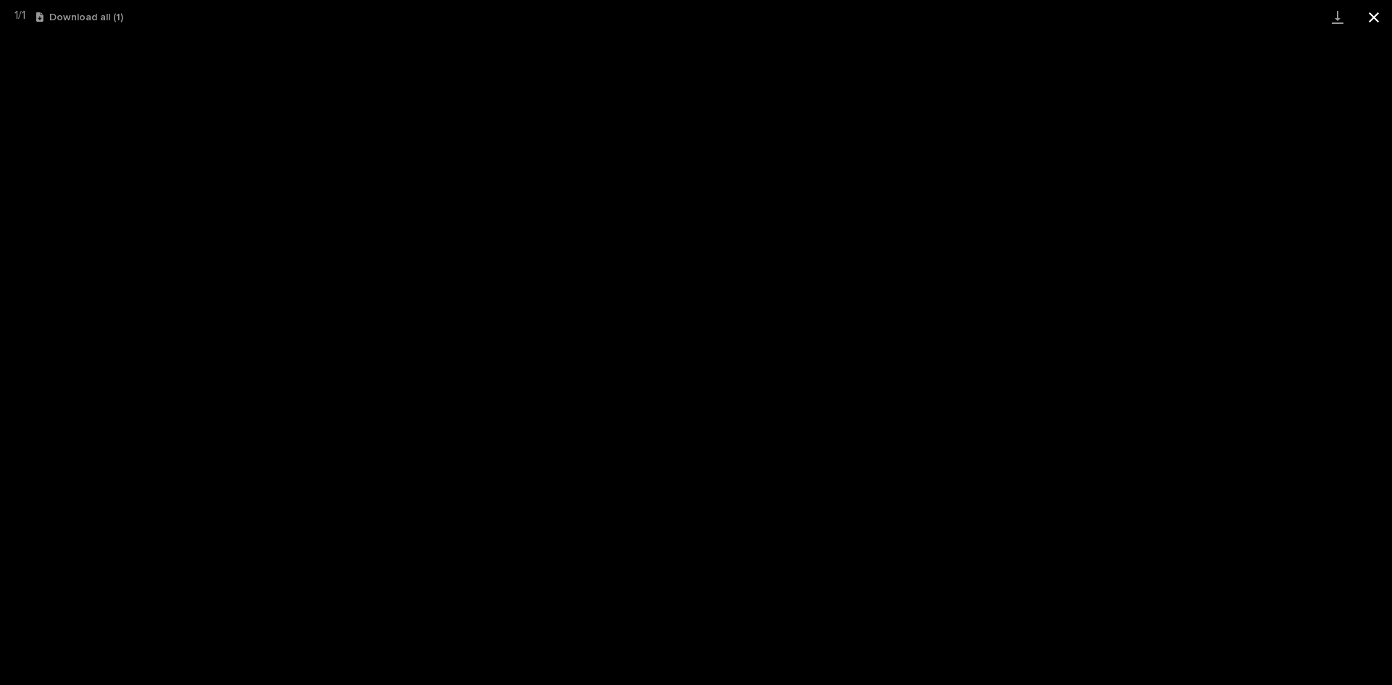
click at [1376, 18] on button "Close gallery" at bounding box center [1373, 17] width 36 height 34
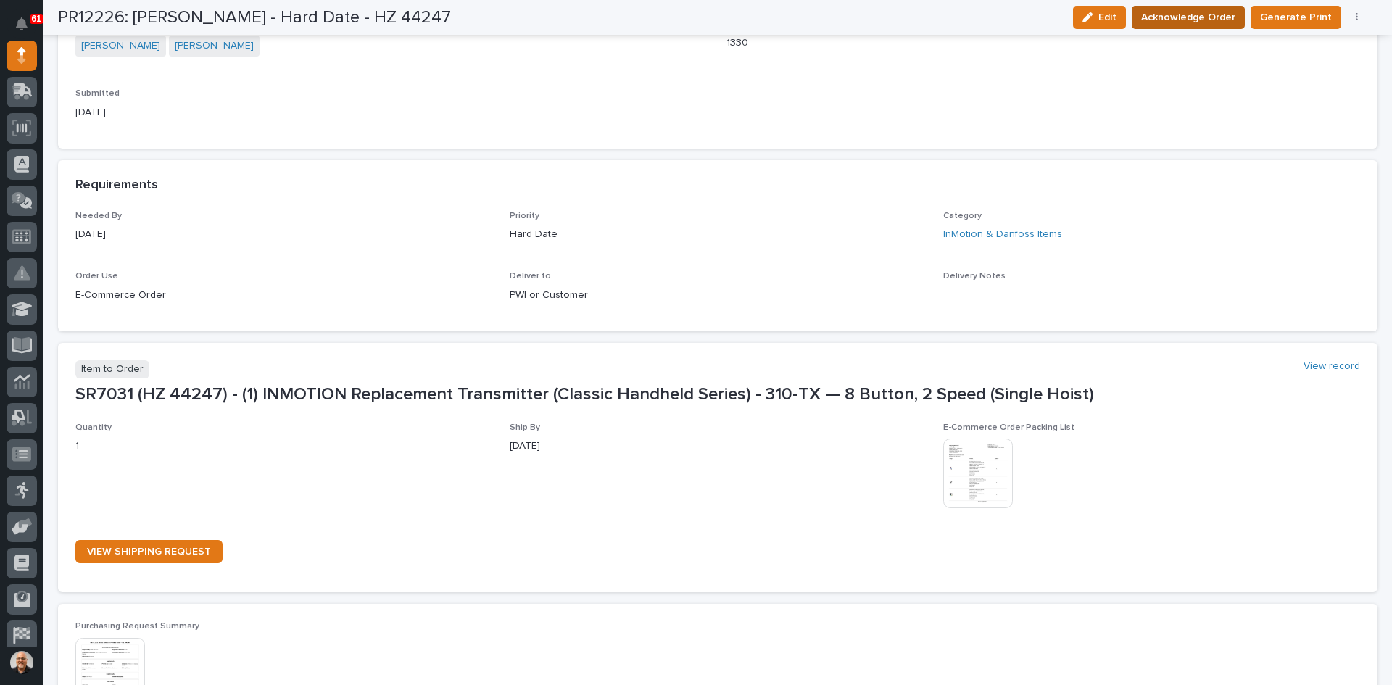
click at [1205, 19] on span "Acknowledge Order" at bounding box center [1188, 17] width 94 height 17
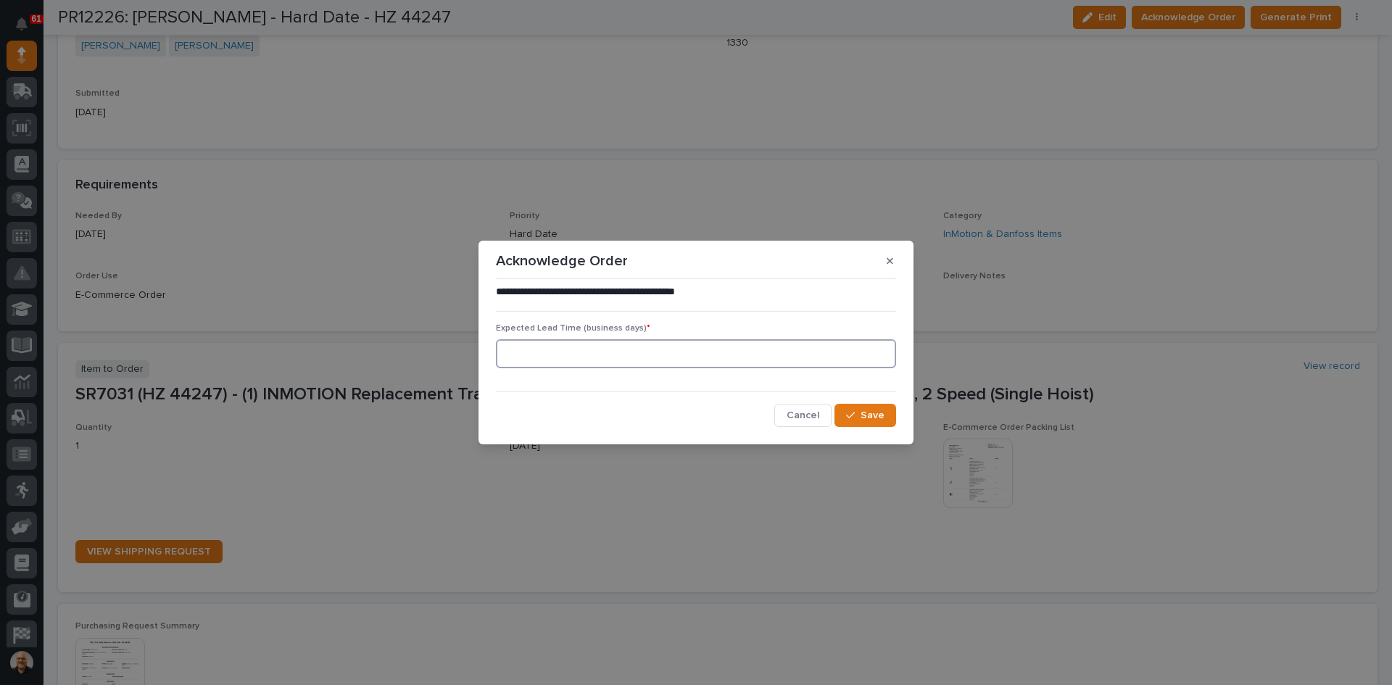
click at [580, 355] on input at bounding box center [696, 353] width 400 height 29
type input "0"
click at [865, 418] on span "Save" at bounding box center [872, 415] width 24 height 13
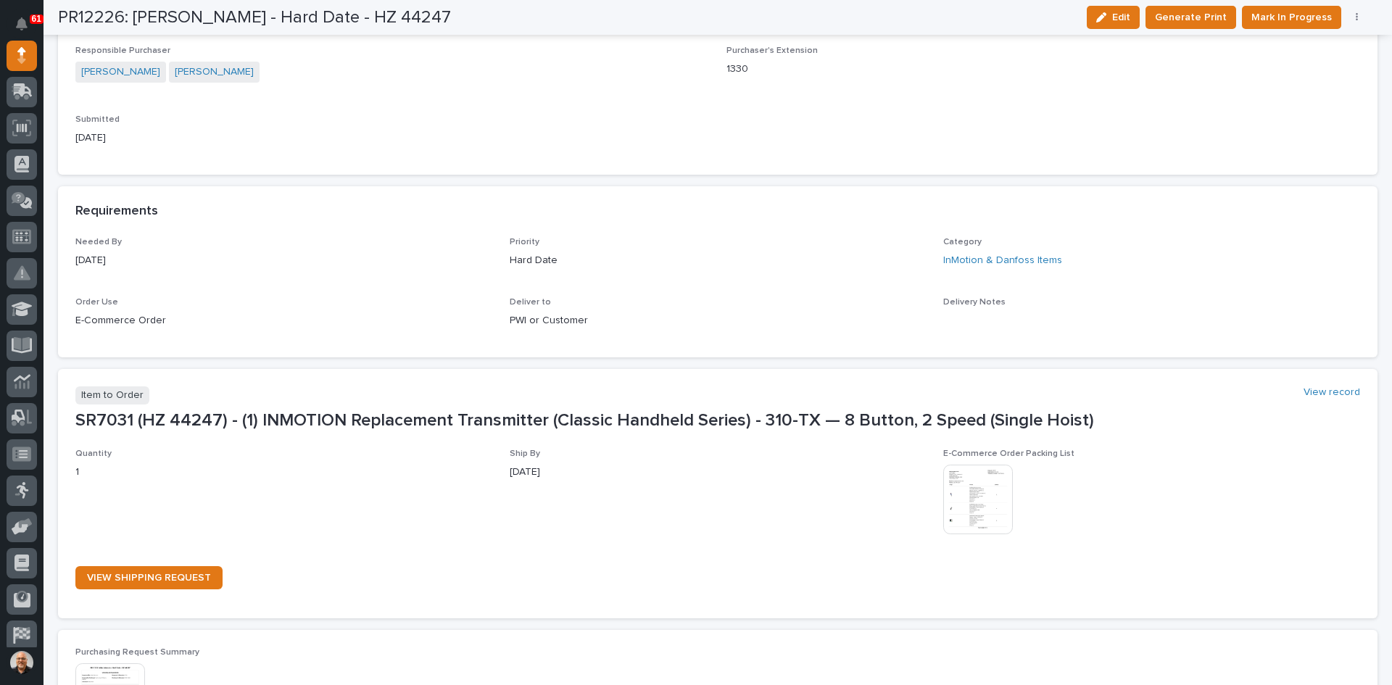
scroll to position [632, 0]
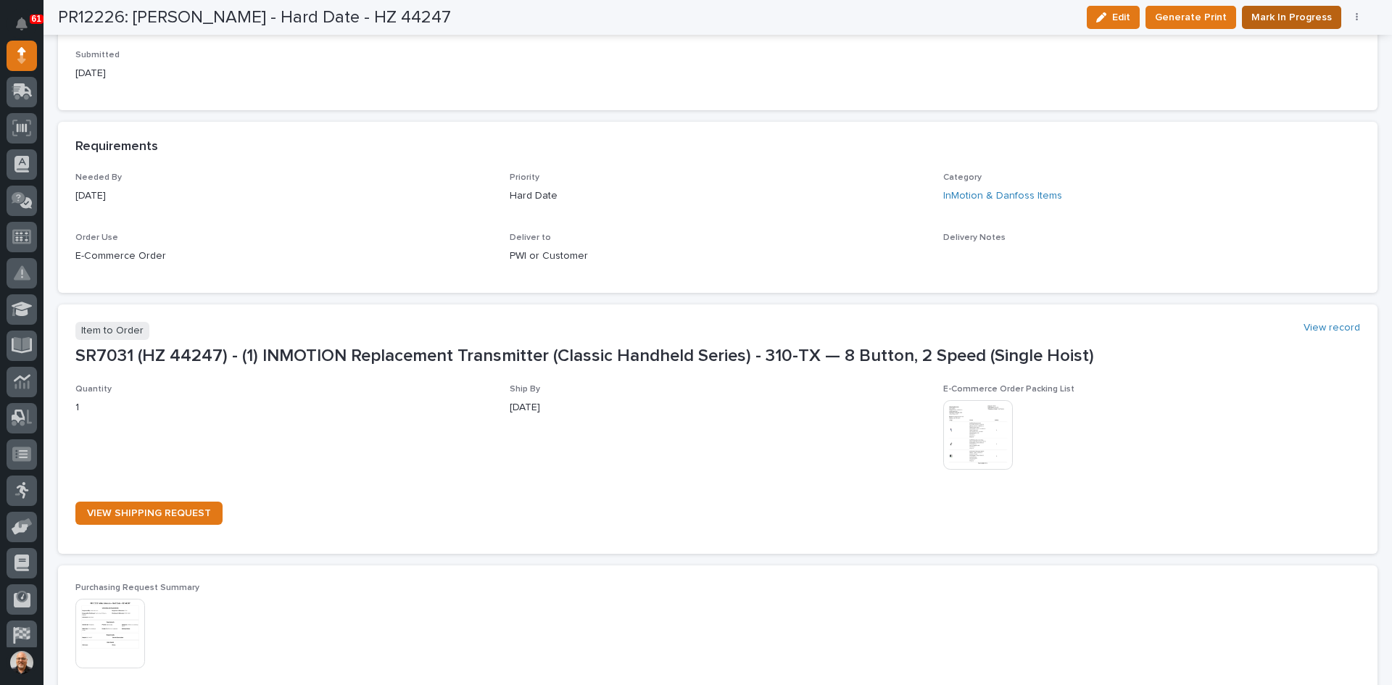
click at [1285, 12] on span "Mark In Progress" at bounding box center [1291, 17] width 80 height 17
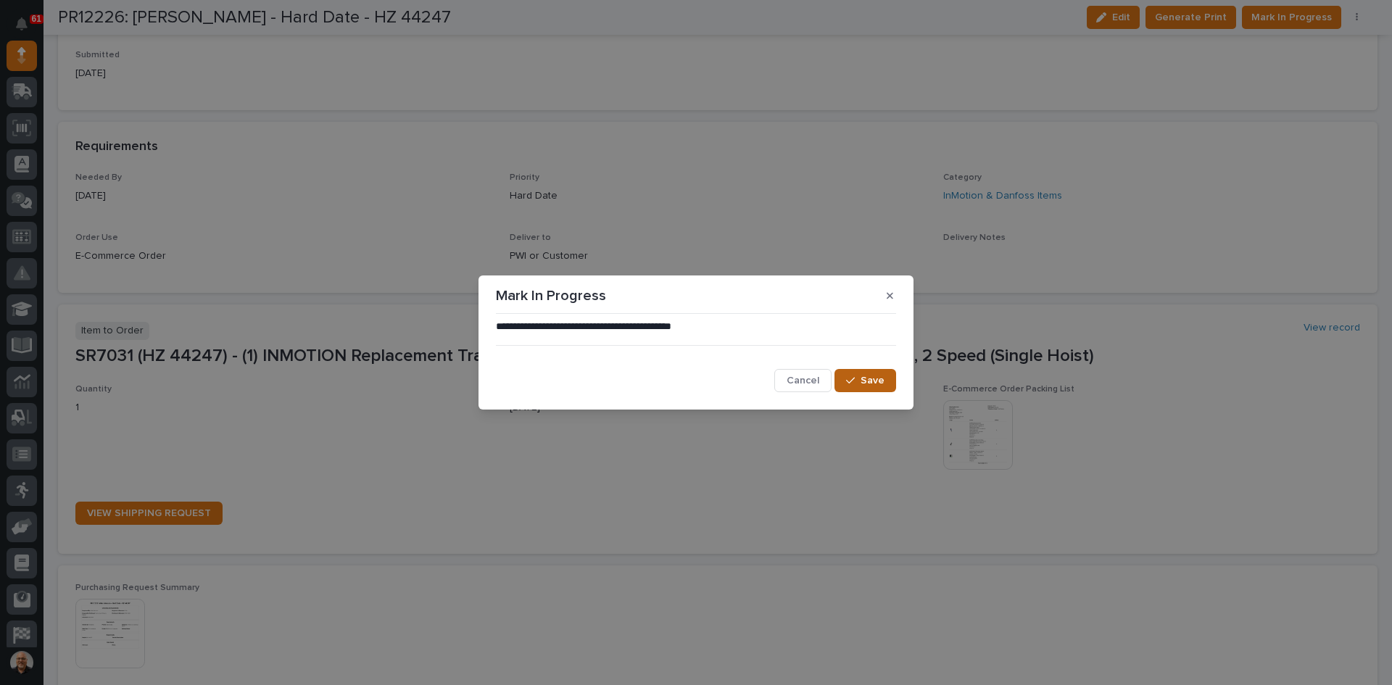
click at [866, 389] on button "Save" at bounding box center [865, 380] width 62 height 23
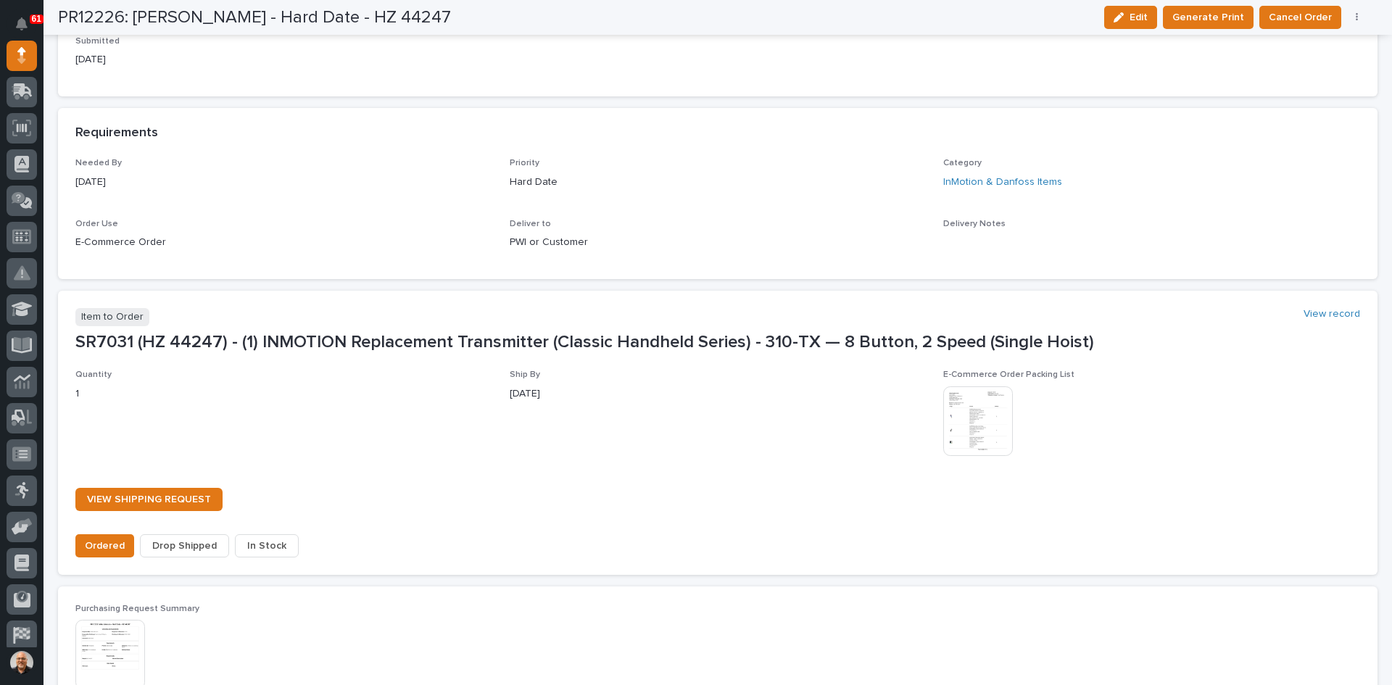
scroll to position [720, 0]
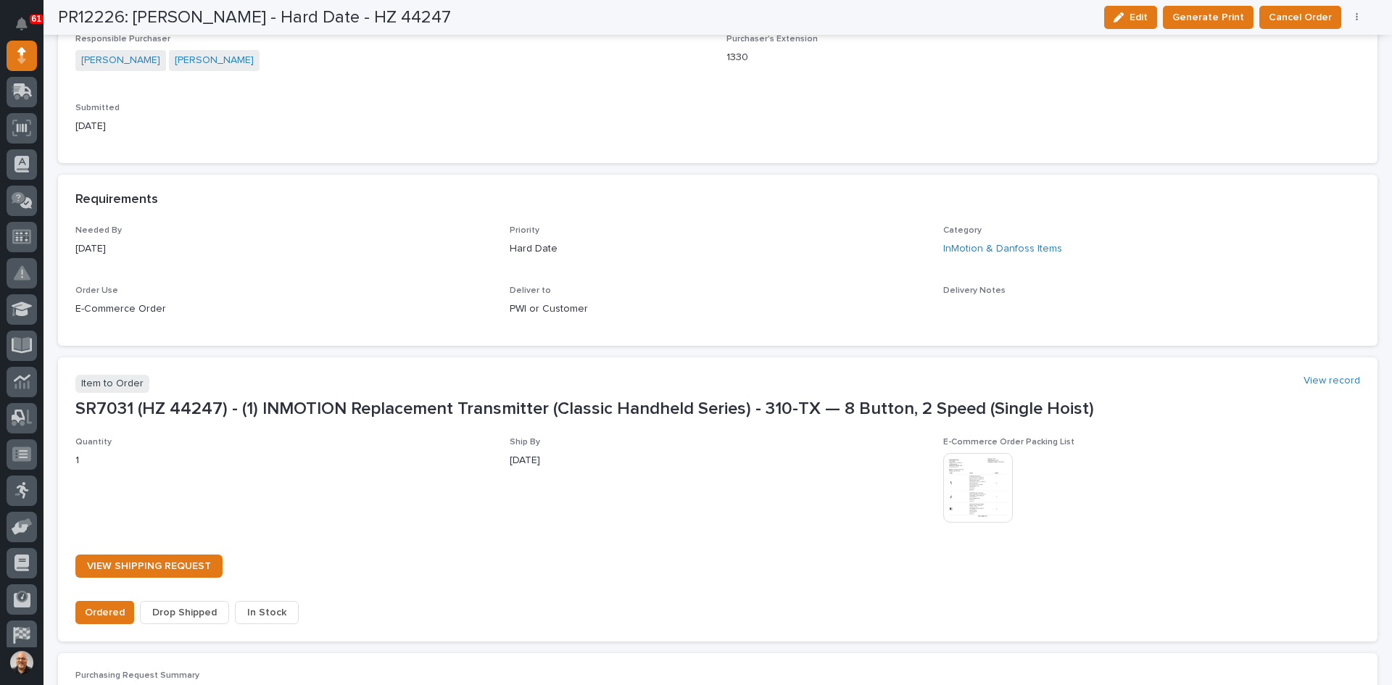
click at [262, 613] on span "In Stock" at bounding box center [266, 612] width 39 height 17
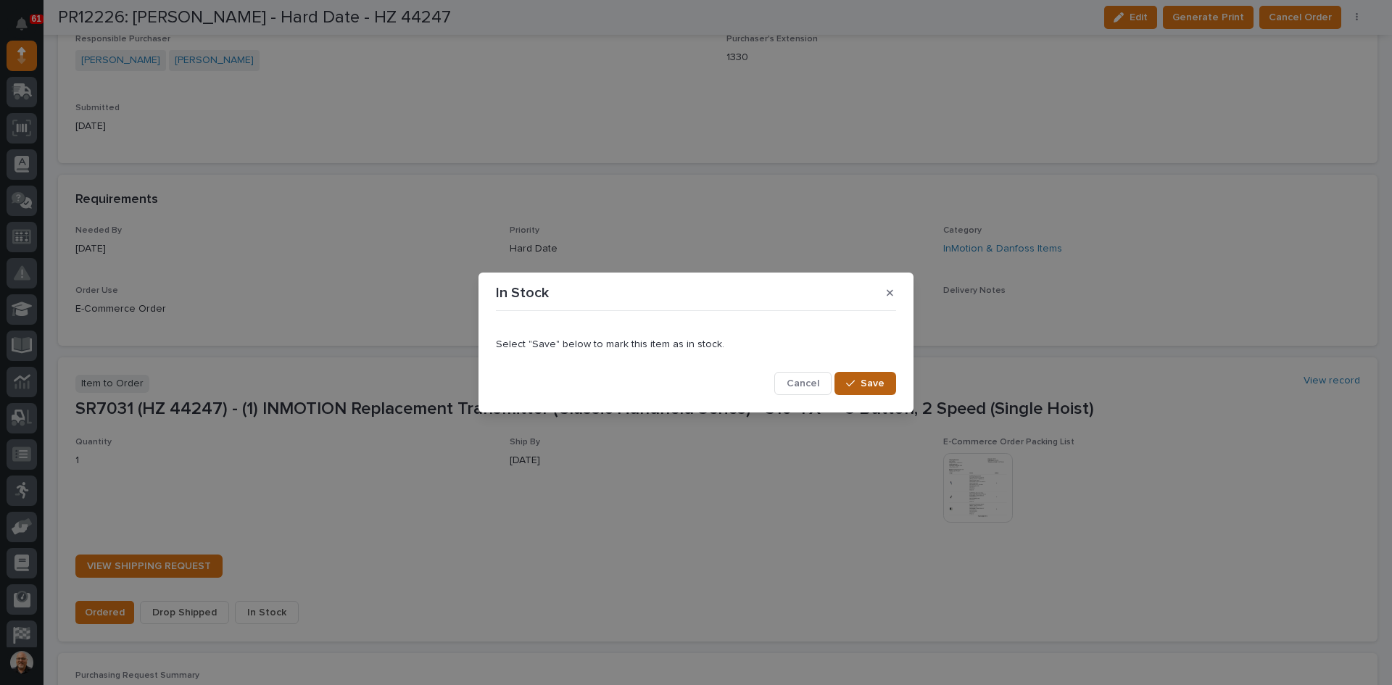
click at [870, 380] on span "Save" at bounding box center [872, 383] width 24 height 13
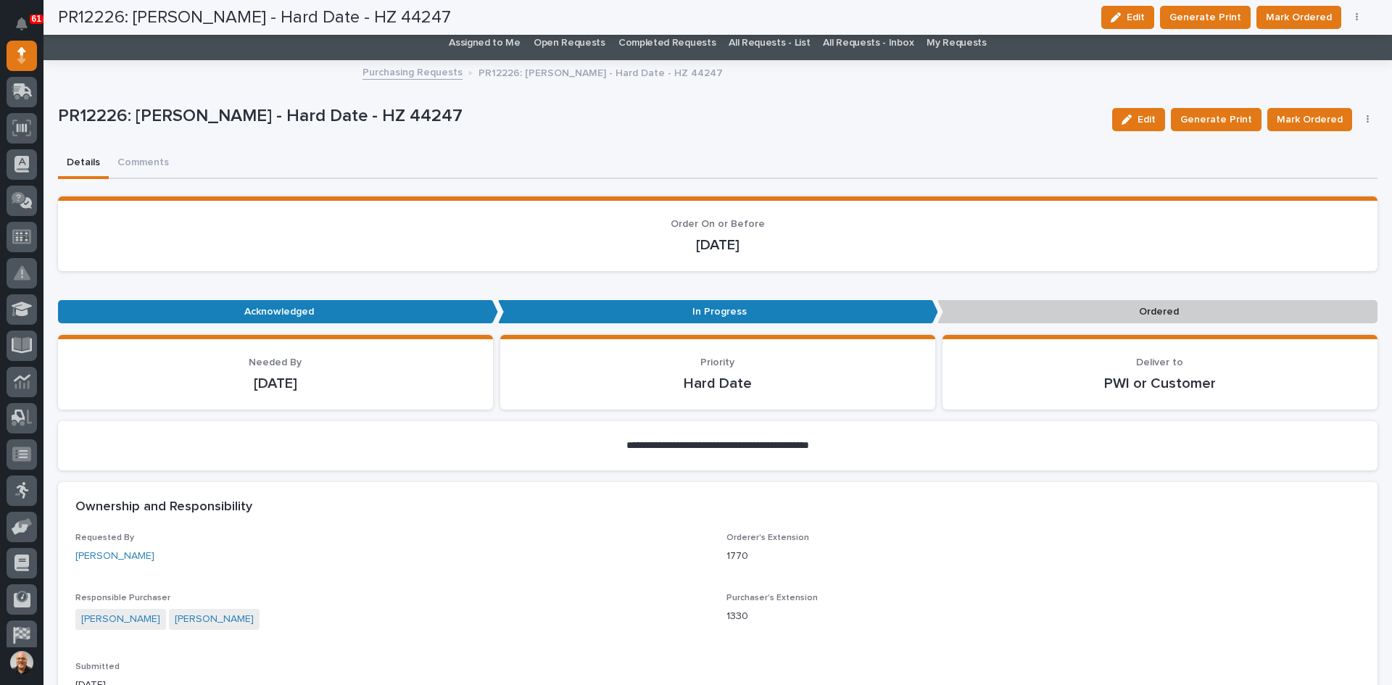
scroll to position [0, 0]
